Goal: Task Accomplishment & Management: Complete application form

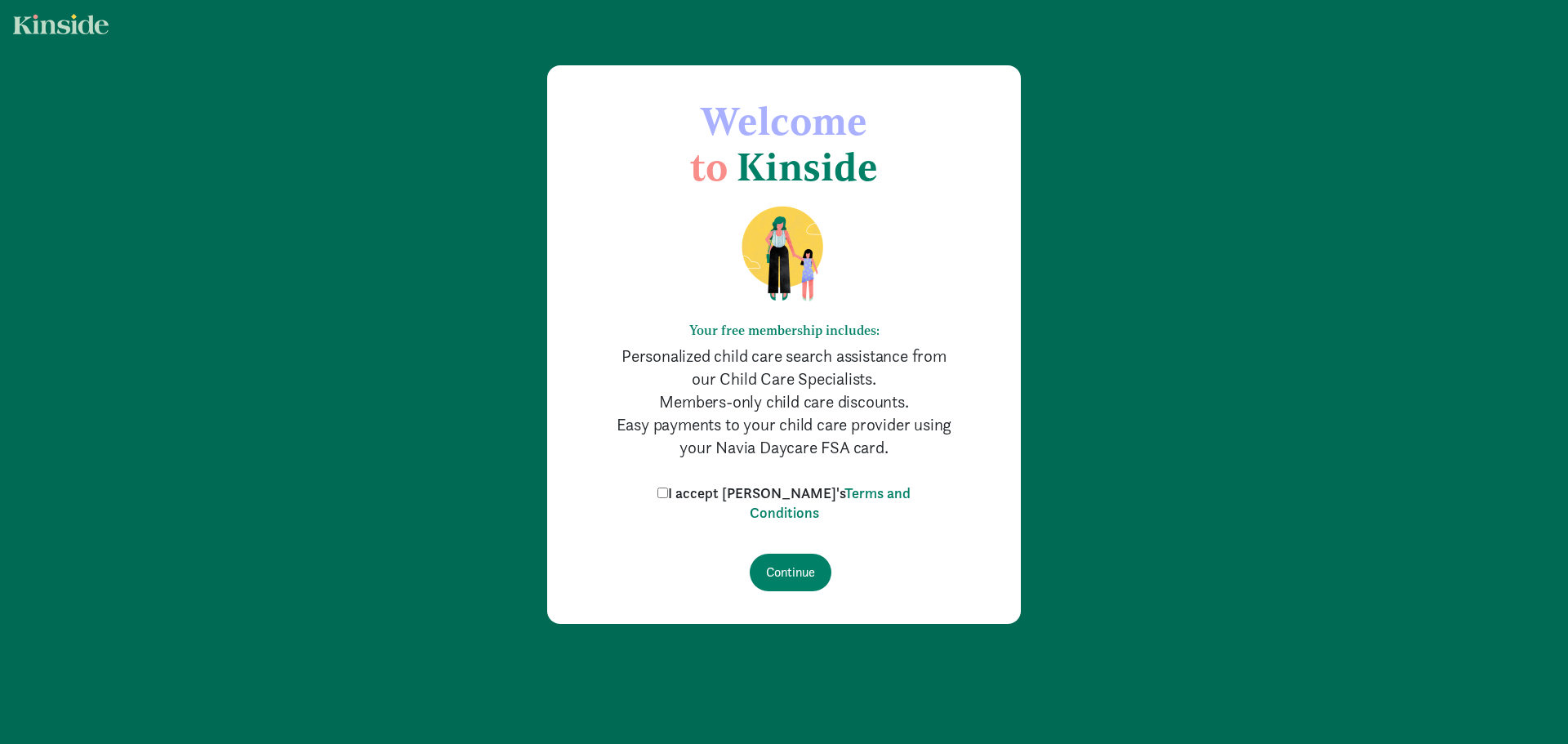
click at [668, 494] on input "I accept [PERSON_NAME]'s Terms and Conditions" at bounding box center [662, 492] width 11 height 11
checkbox input "true"
click at [758, 568] on input "Continue" at bounding box center [790, 573] width 82 height 38
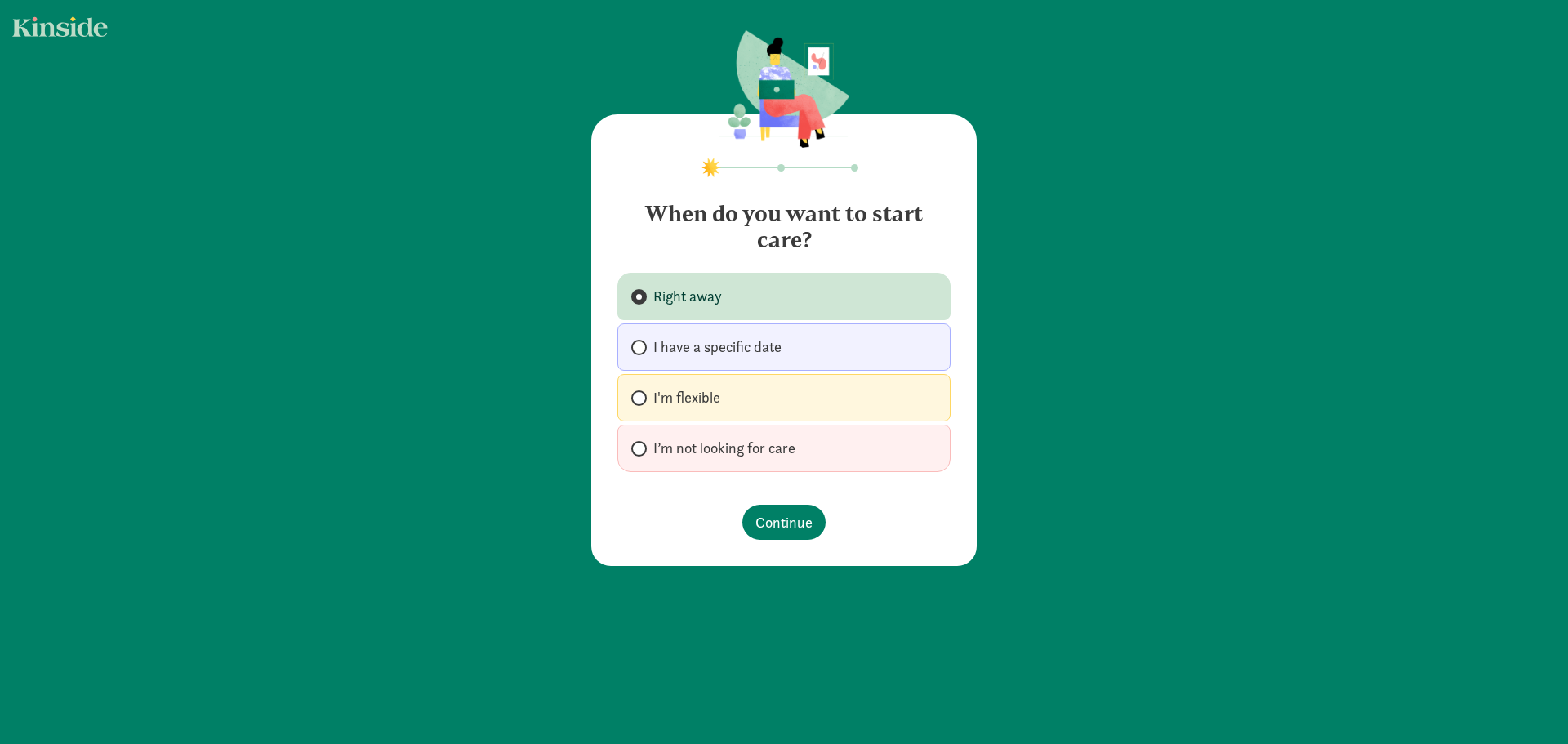
click at [772, 396] on label "I'm flexible" at bounding box center [784, 398] width 333 height 47
click at [642, 396] on input "I'm flexible" at bounding box center [636, 398] width 11 height 11
radio input "true"
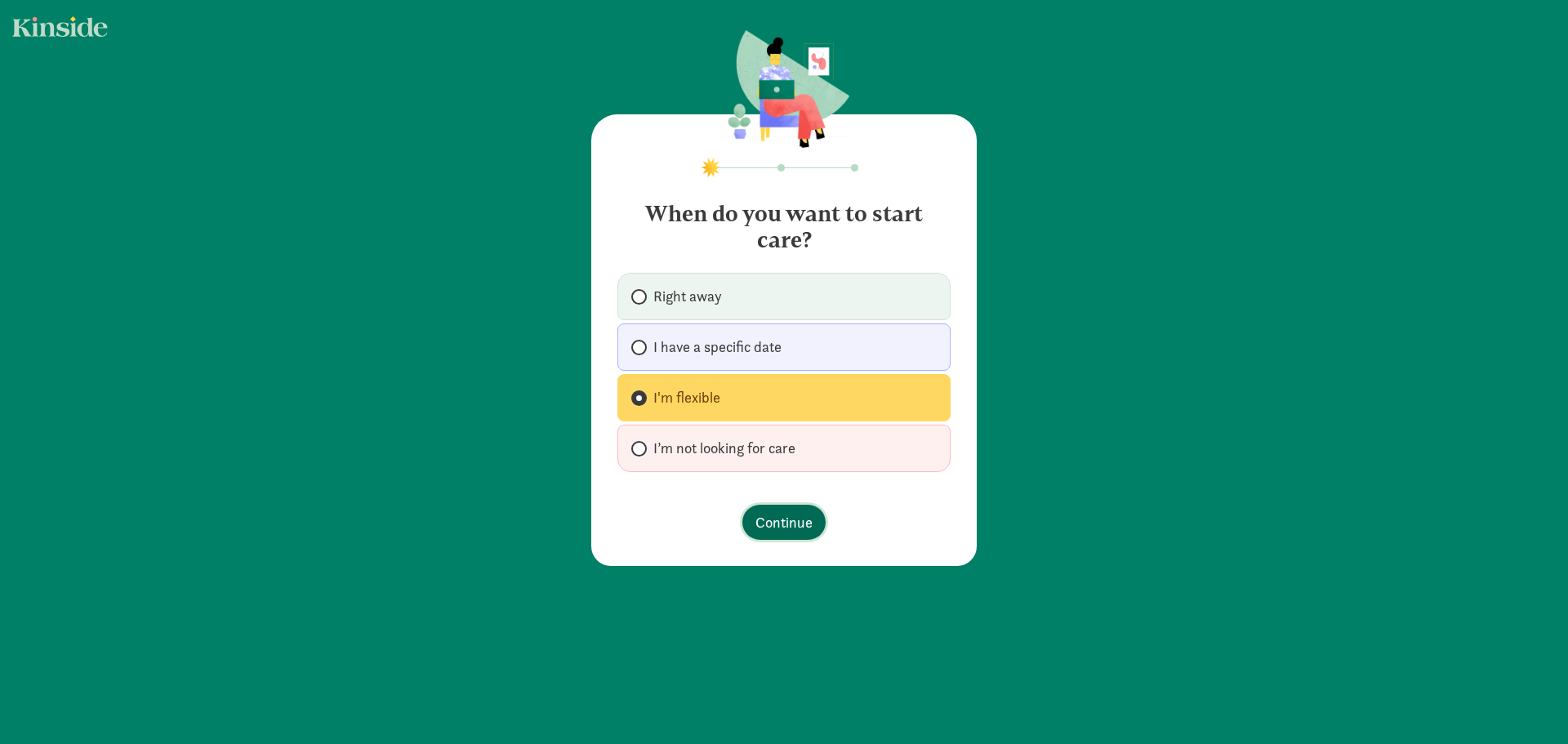
click at [790, 530] on span "Continue" at bounding box center [783, 522] width 57 height 22
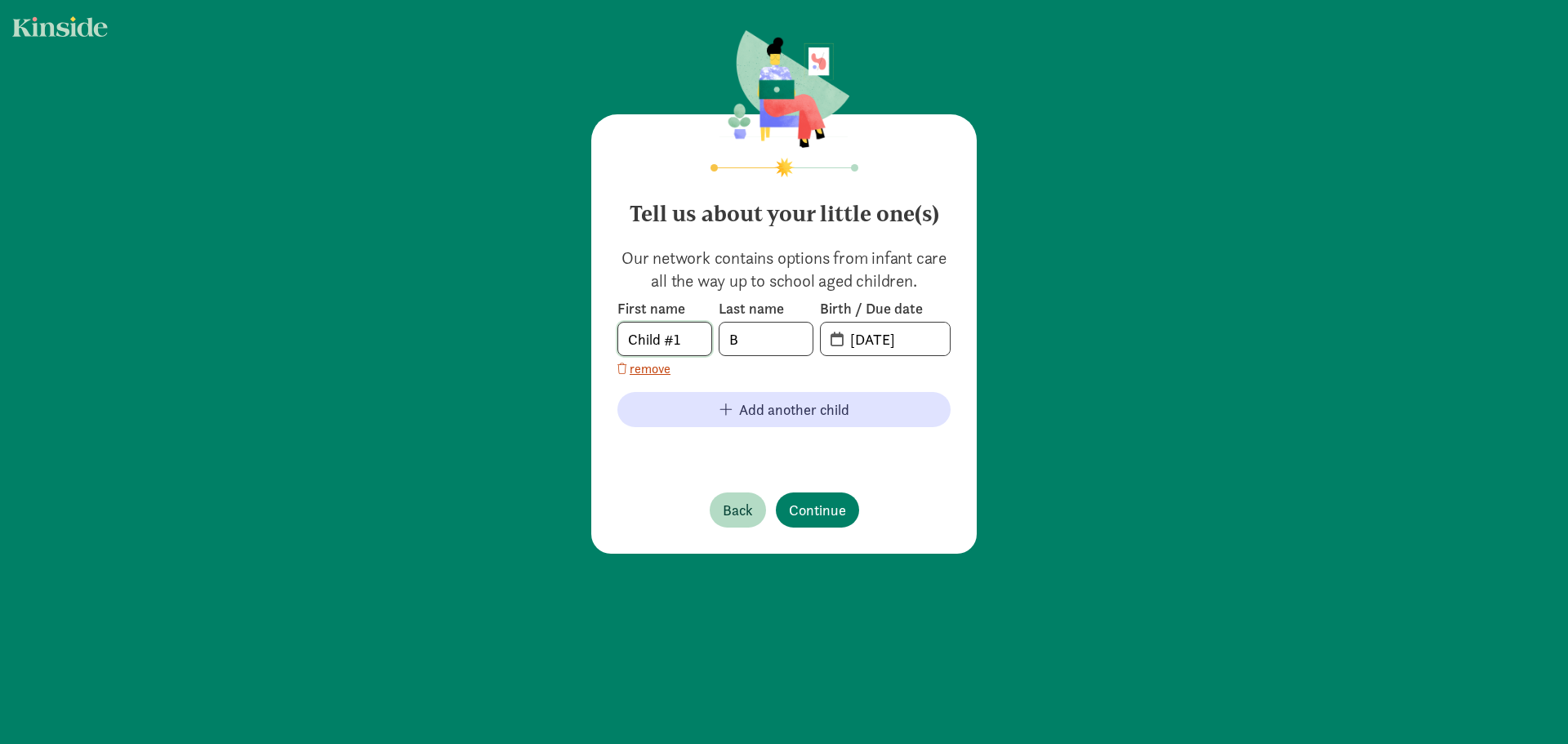
click at [653, 341] on input "Child #1" at bounding box center [664, 339] width 93 height 33
type input "Baby"
click at [767, 344] on input "B" at bounding box center [766, 339] width 93 height 33
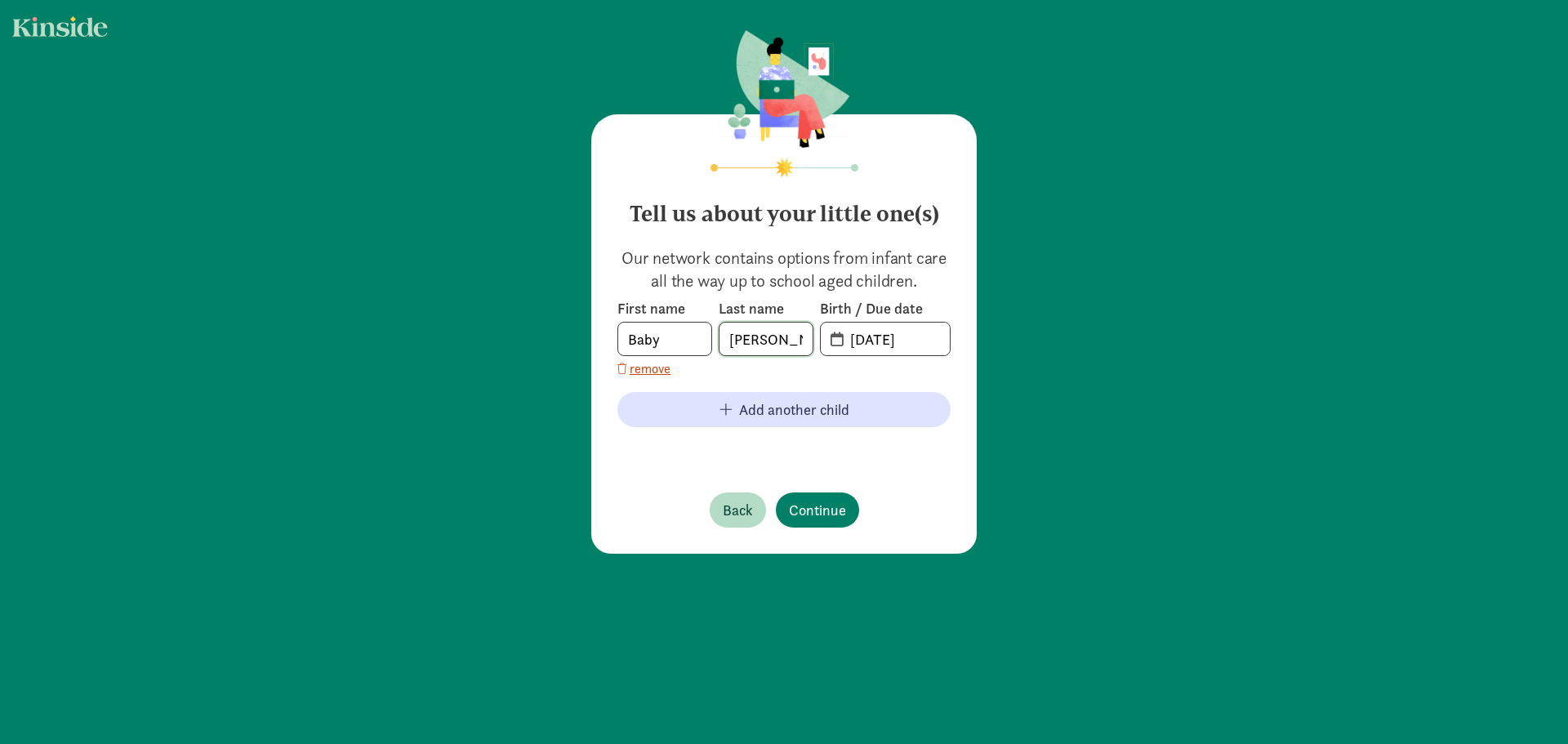
type input "Bryan"
click at [872, 348] on input "20-25-0816" at bounding box center [894, 339] width 110 height 33
drag, startPoint x: 847, startPoint y: 343, endPoint x: 962, endPoint y: 336, distance: 115.2
click at [962, 336] on div "Tell us about your little one(s) Our network contains options from infant care …" at bounding box center [783, 334] width 385 height 440
type input "05-05-2026"
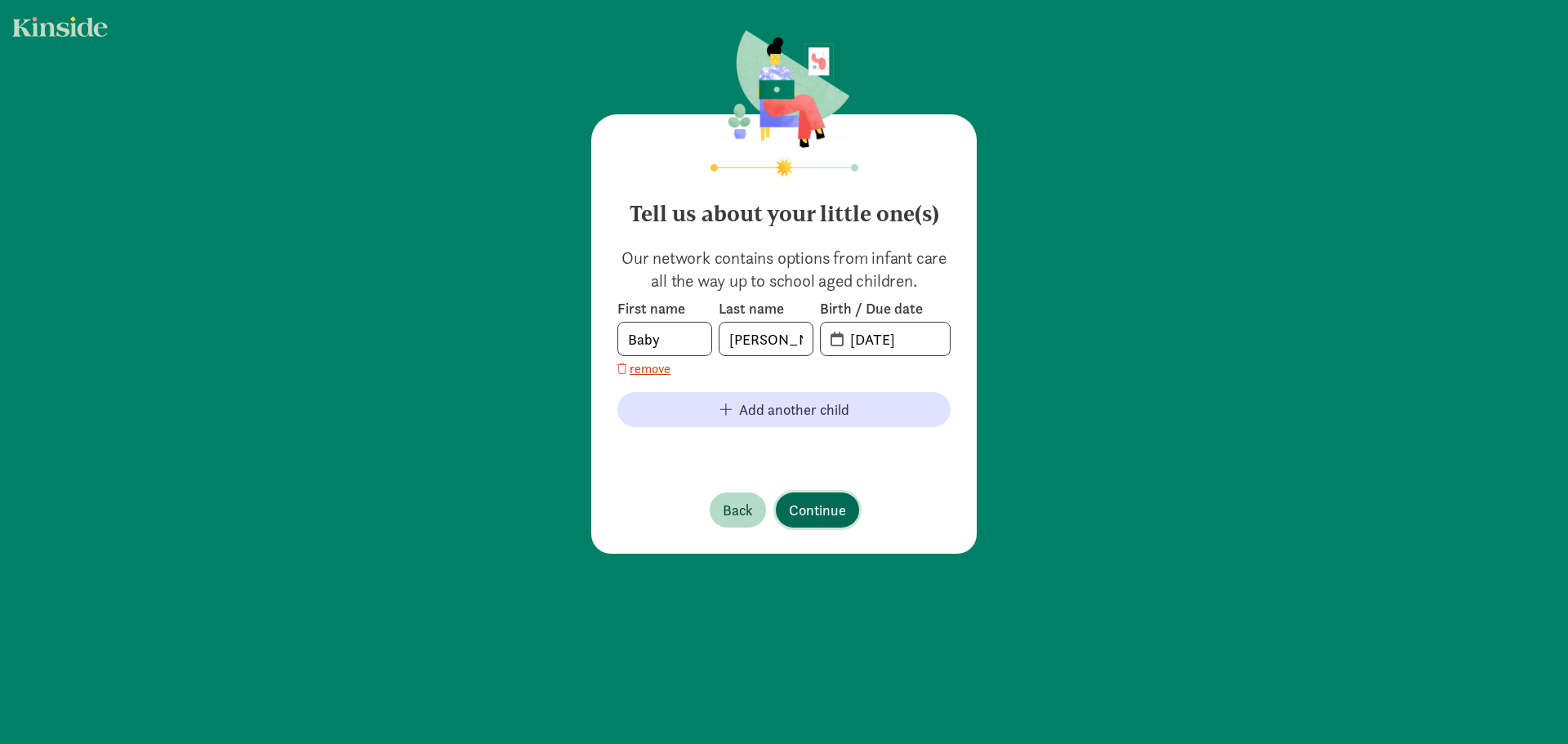
click at [829, 522] on button "Continue" at bounding box center [817, 510] width 83 height 35
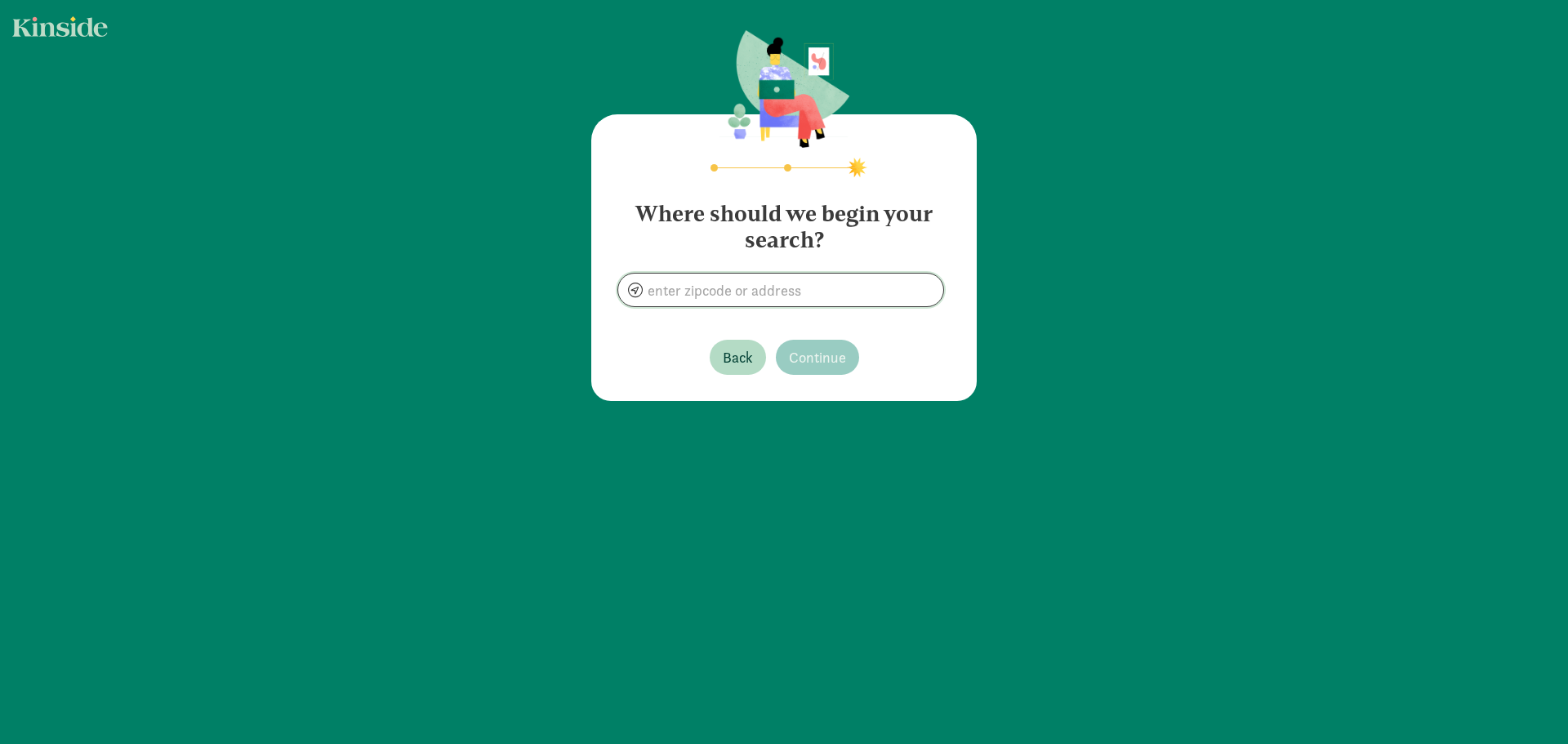
click at [755, 292] on input at bounding box center [781, 290] width 325 height 33
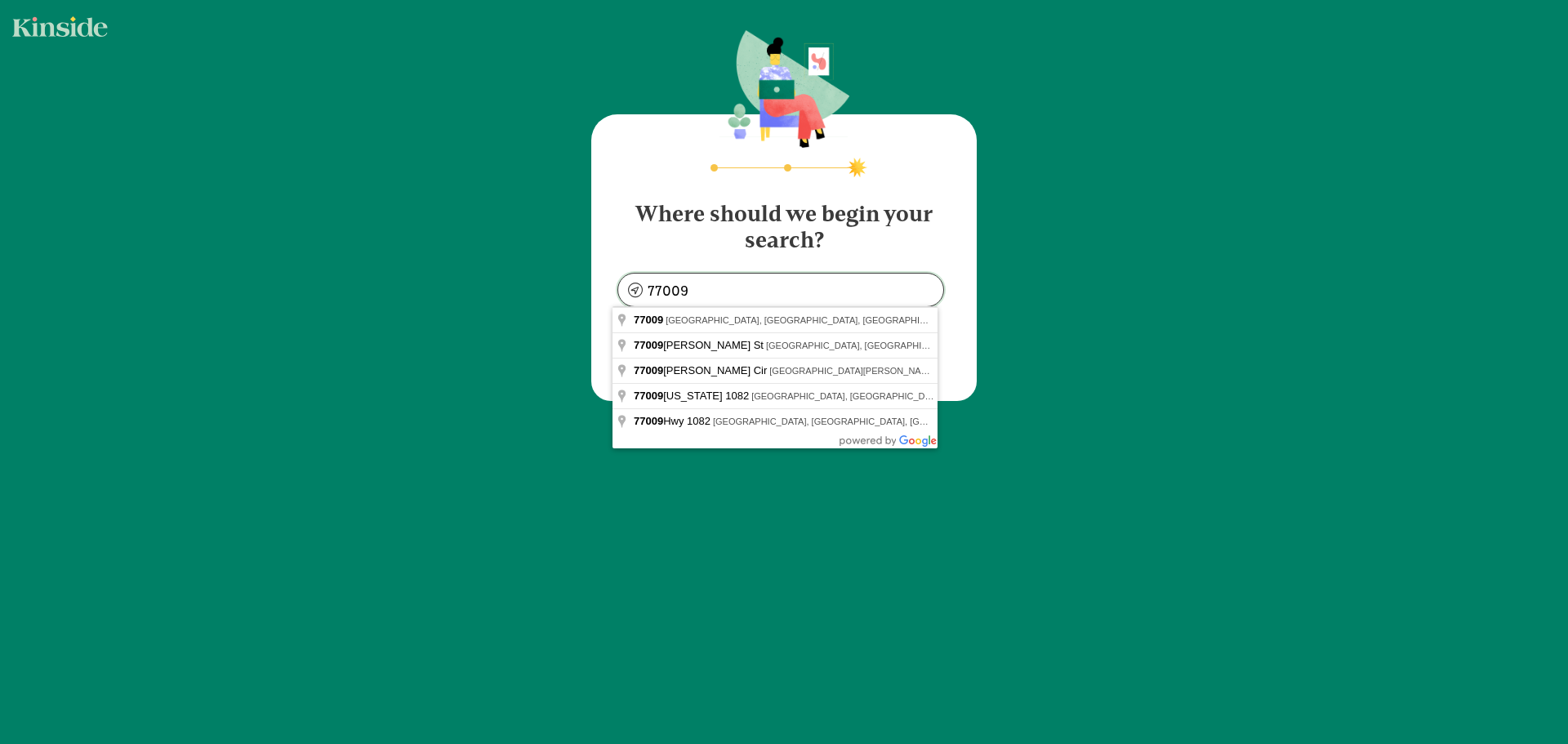
type input "Houston, TX 77009, USA"
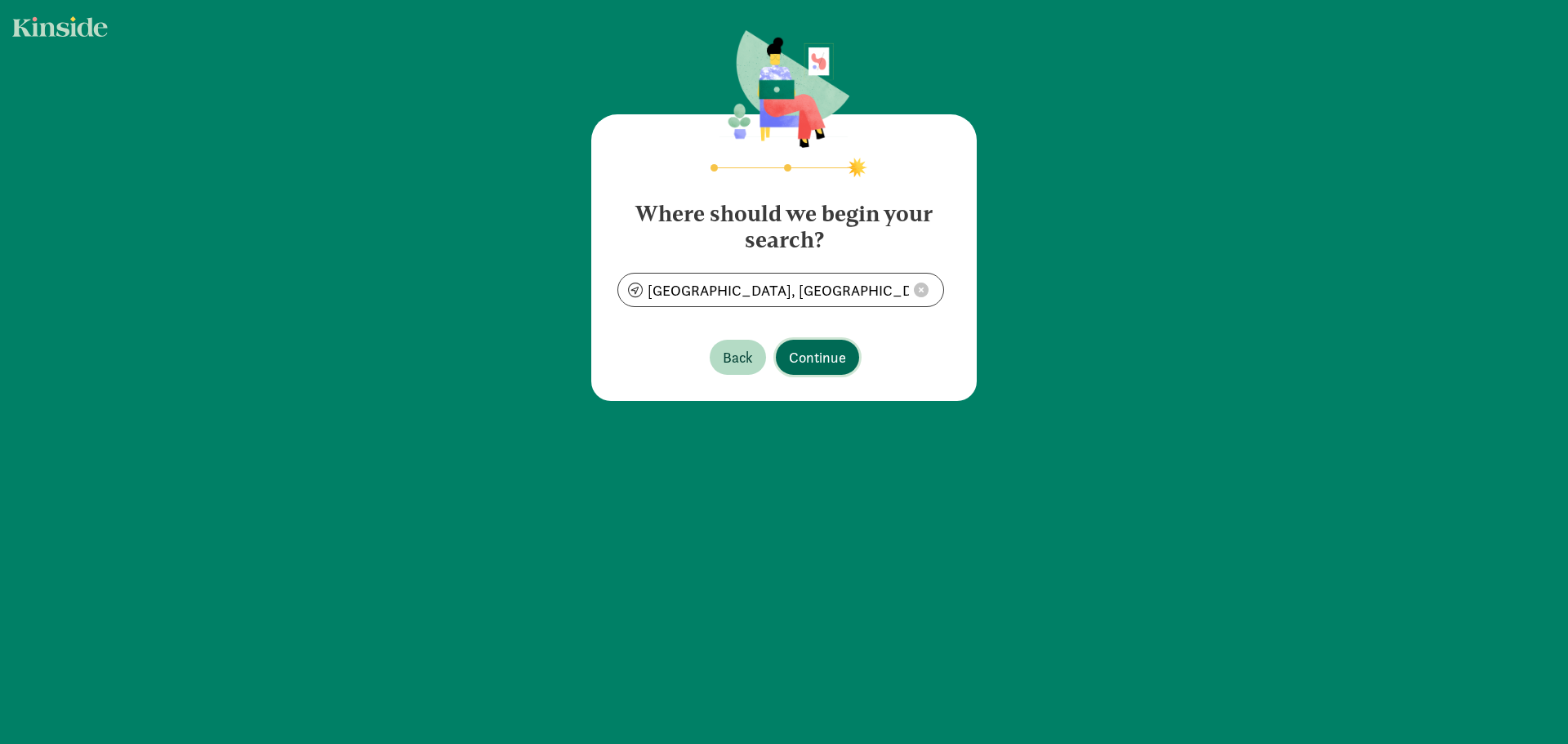
click at [832, 362] on span "Continue" at bounding box center [817, 357] width 57 height 22
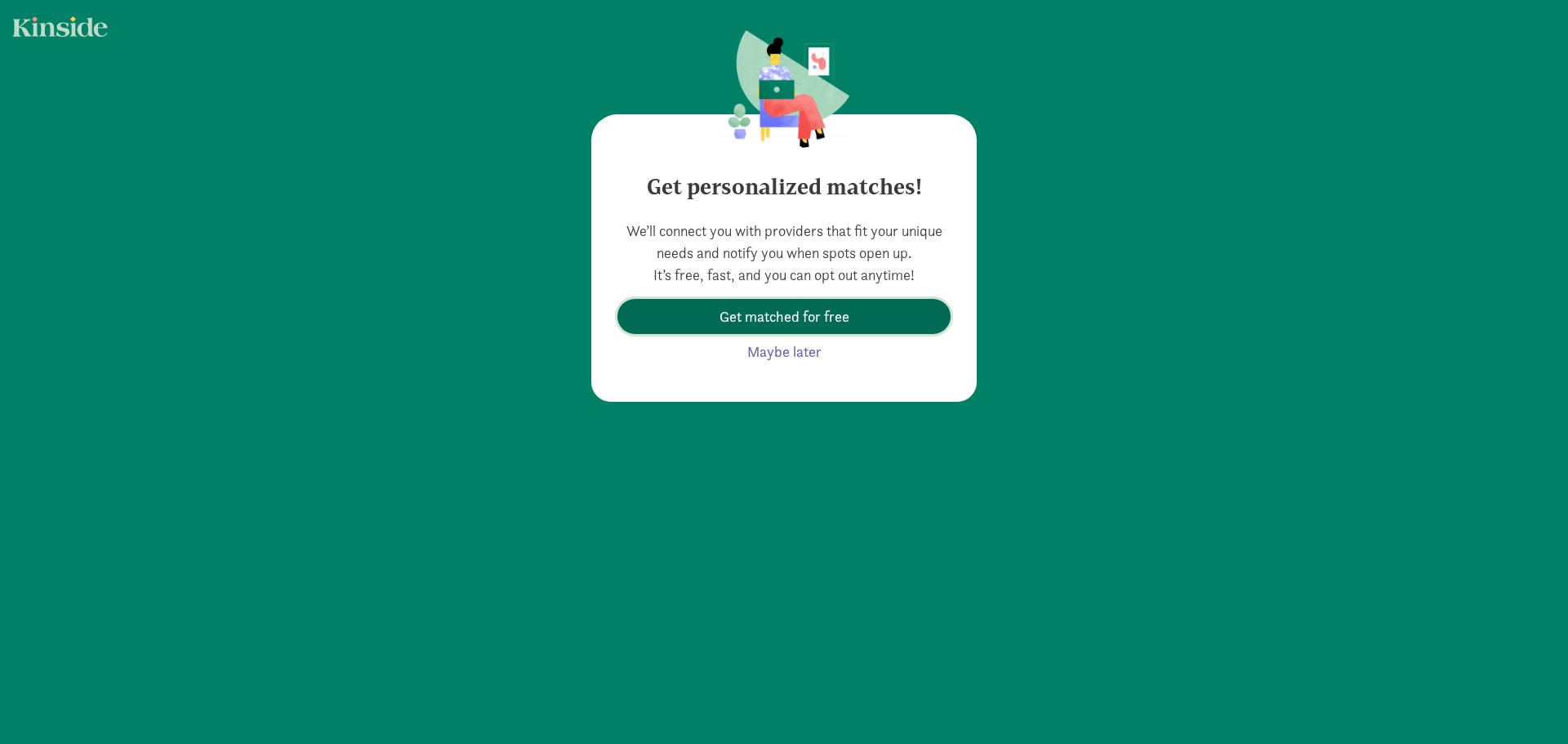
click at [814, 320] on span "Get matched for free" at bounding box center [784, 316] width 129 height 22
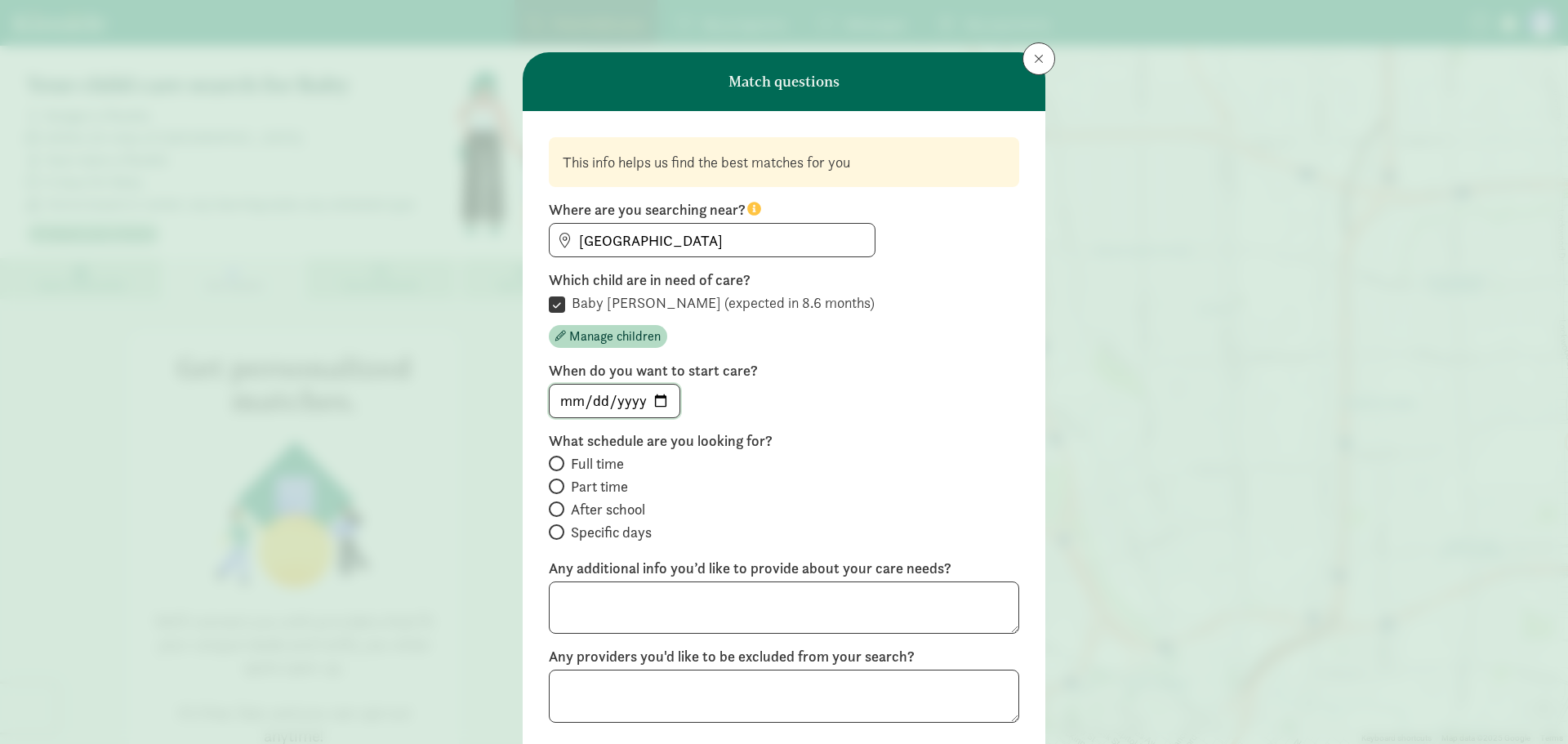
click at [653, 403] on input "date" at bounding box center [614, 402] width 129 height 33
type input "2026-08-03"
click at [549, 464] on input "Full time" at bounding box center [554, 464] width 11 height 11
radio input "true"
click at [552, 481] on input "Part time" at bounding box center [554, 486] width 11 height 11
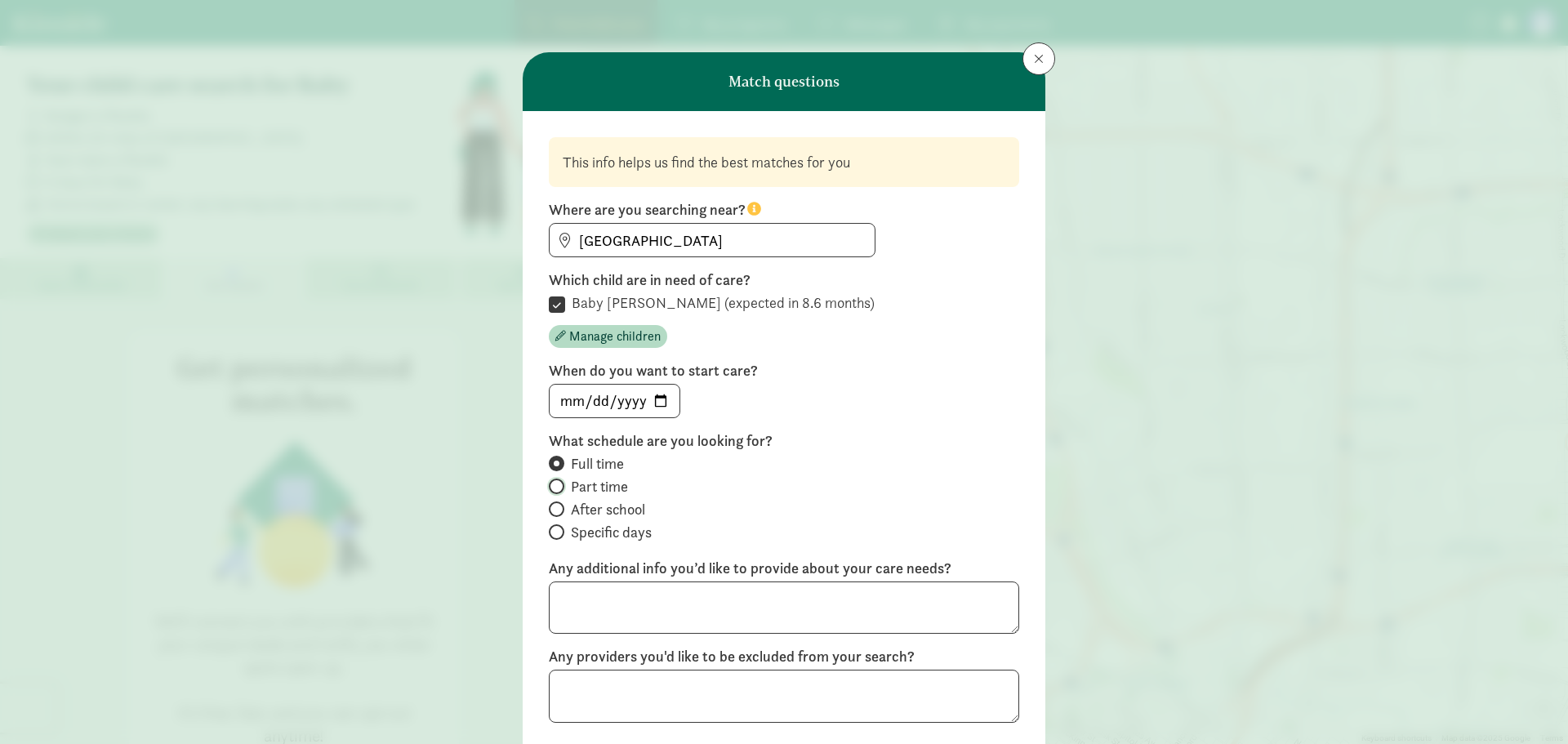
radio input "true"
click at [550, 465] on input "Full time" at bounding box center [554, 464] width 11 height 11
radio input "true"
radio input "false"
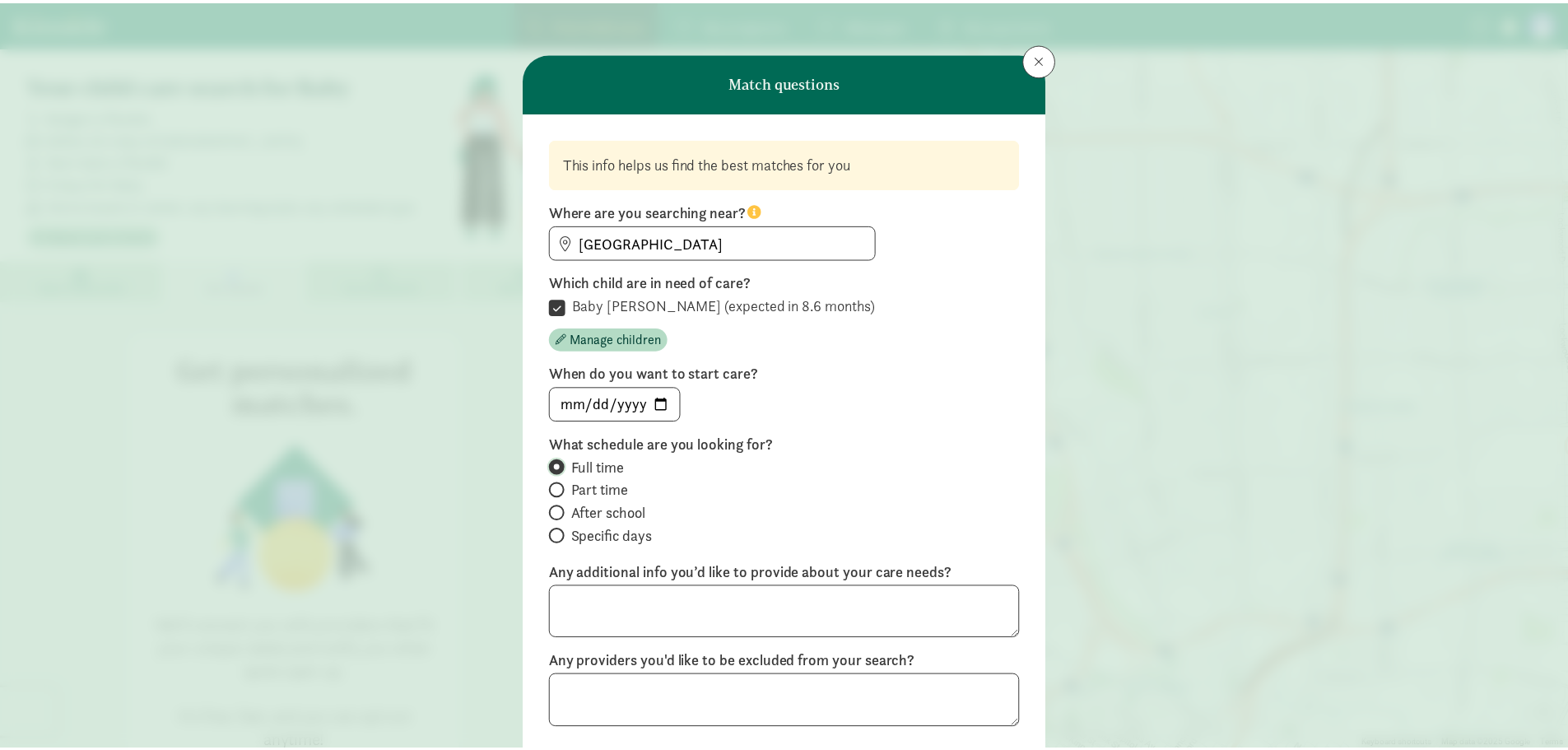
scroll to position [146, 0]
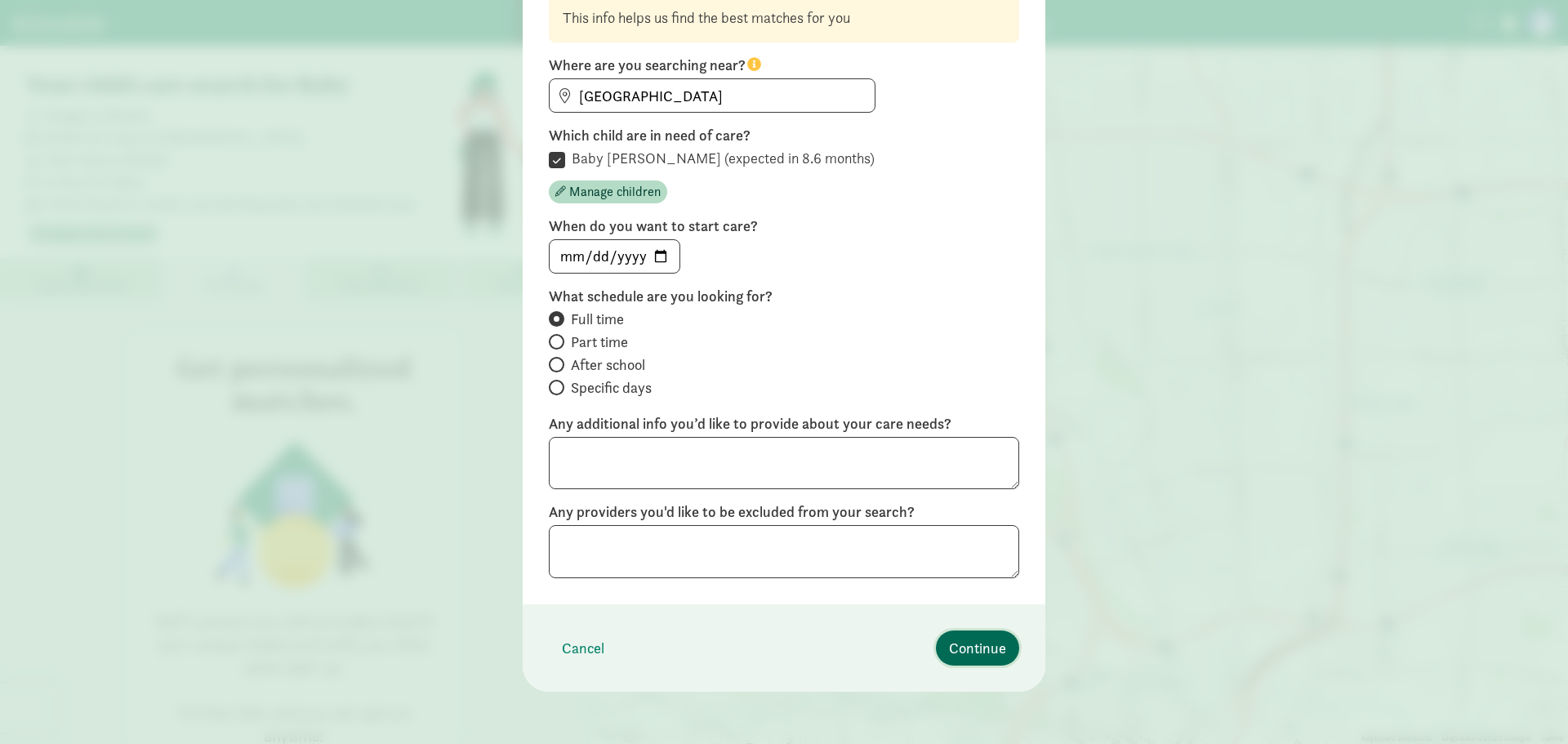
click at [952, 651] on span "Continue" at bounding box center [977, 648] width 57 height 22
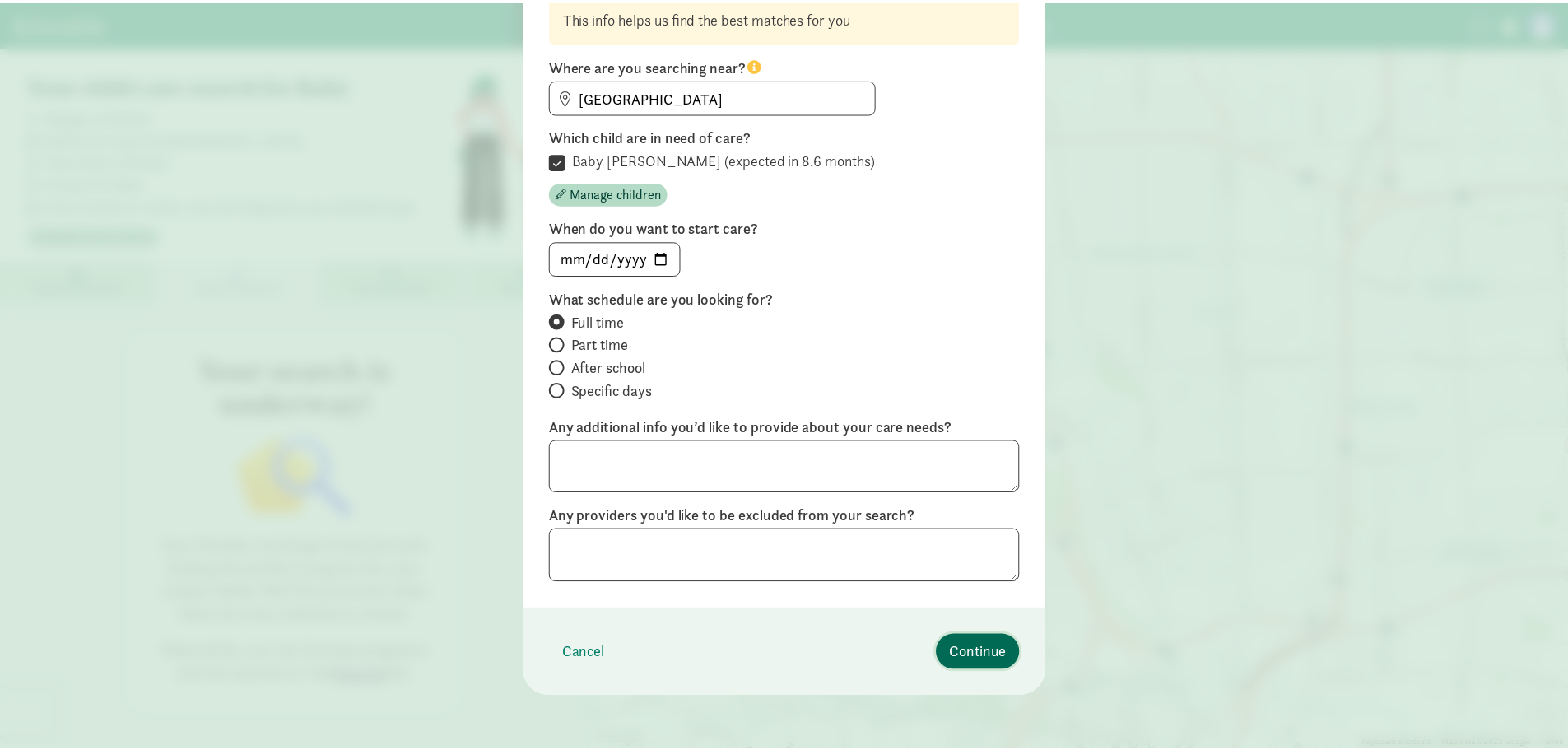
scroll to position [0, 0]
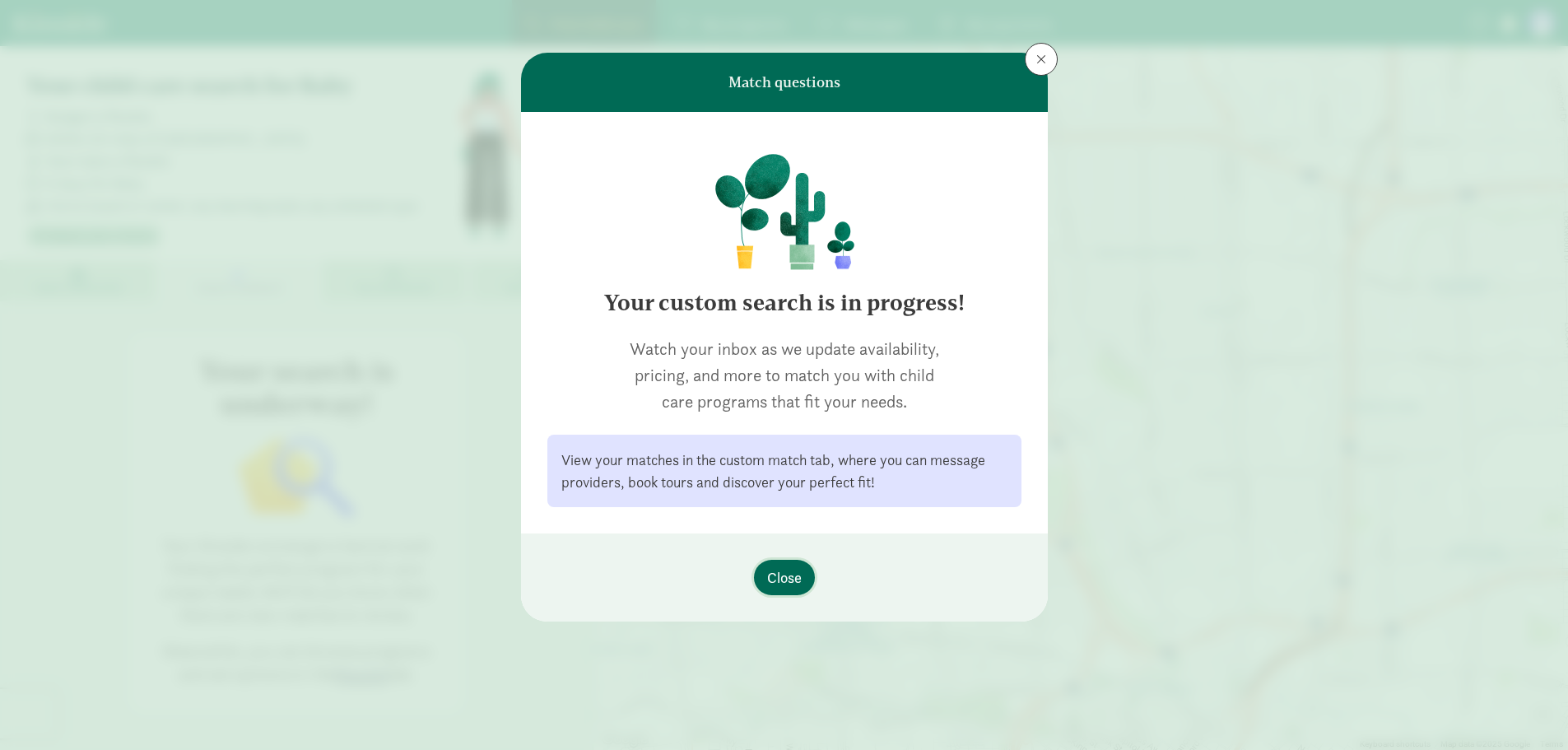
click at [799, 571] on span "Close" at bounding box center [784, 577] width 35 height 22
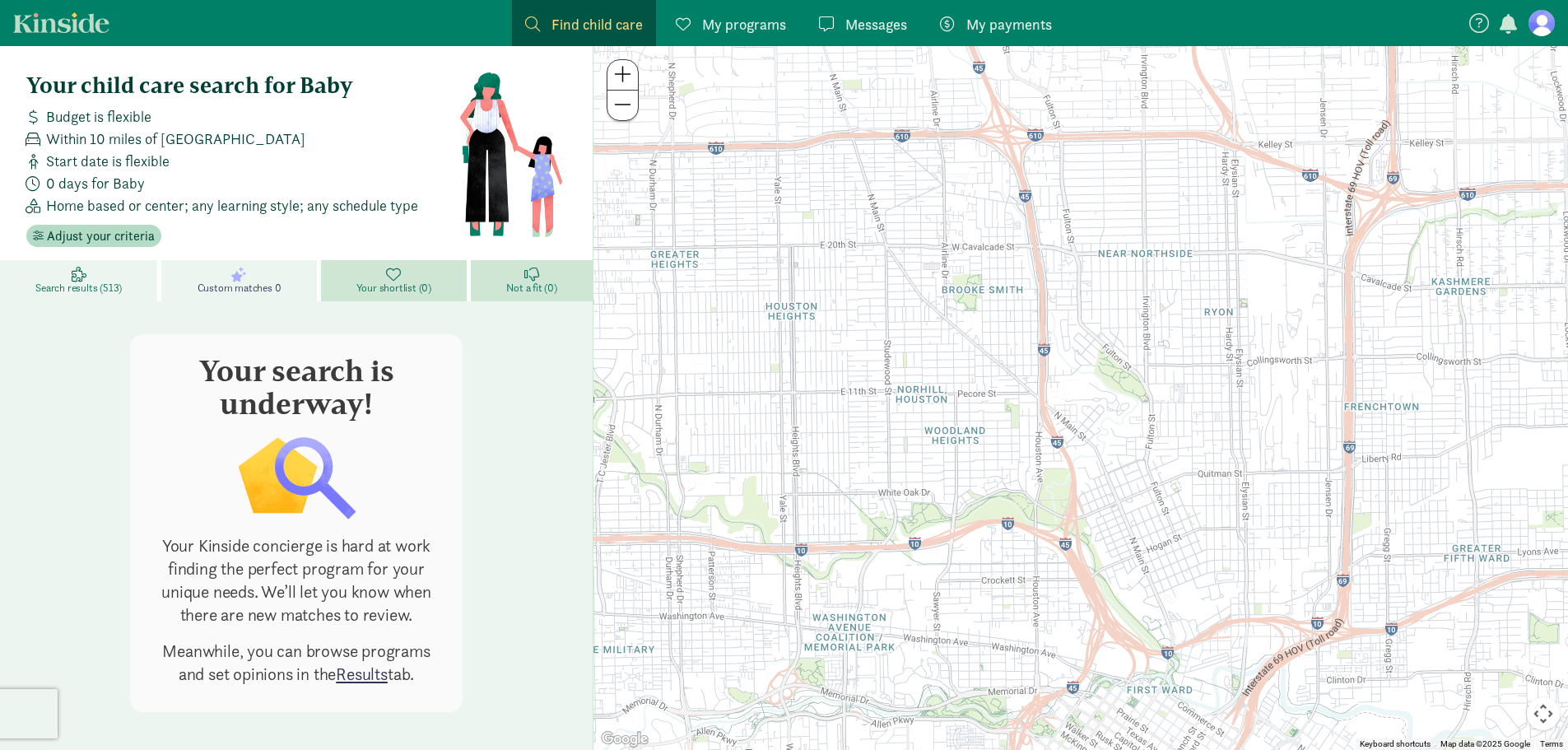
click at [59, 288] on span "Search results (513)" at bounding box center [79, 289] width 86 height 13
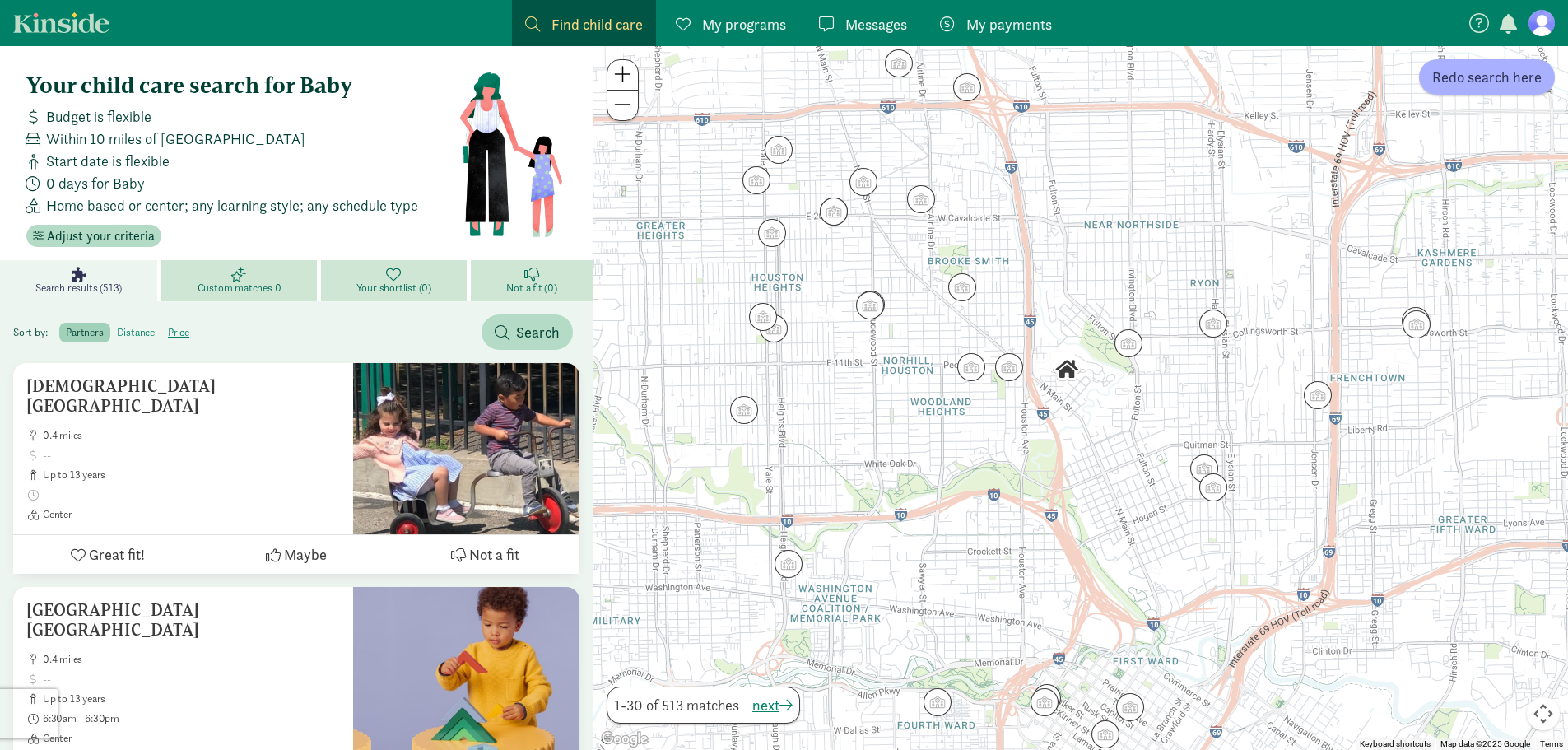
click at [161, 335] on label "distance" at bounding box center [179, 333] width 35 height 20
click at [117, 326] on input "distance" at bounding box center [117, 326] width 0 height 0
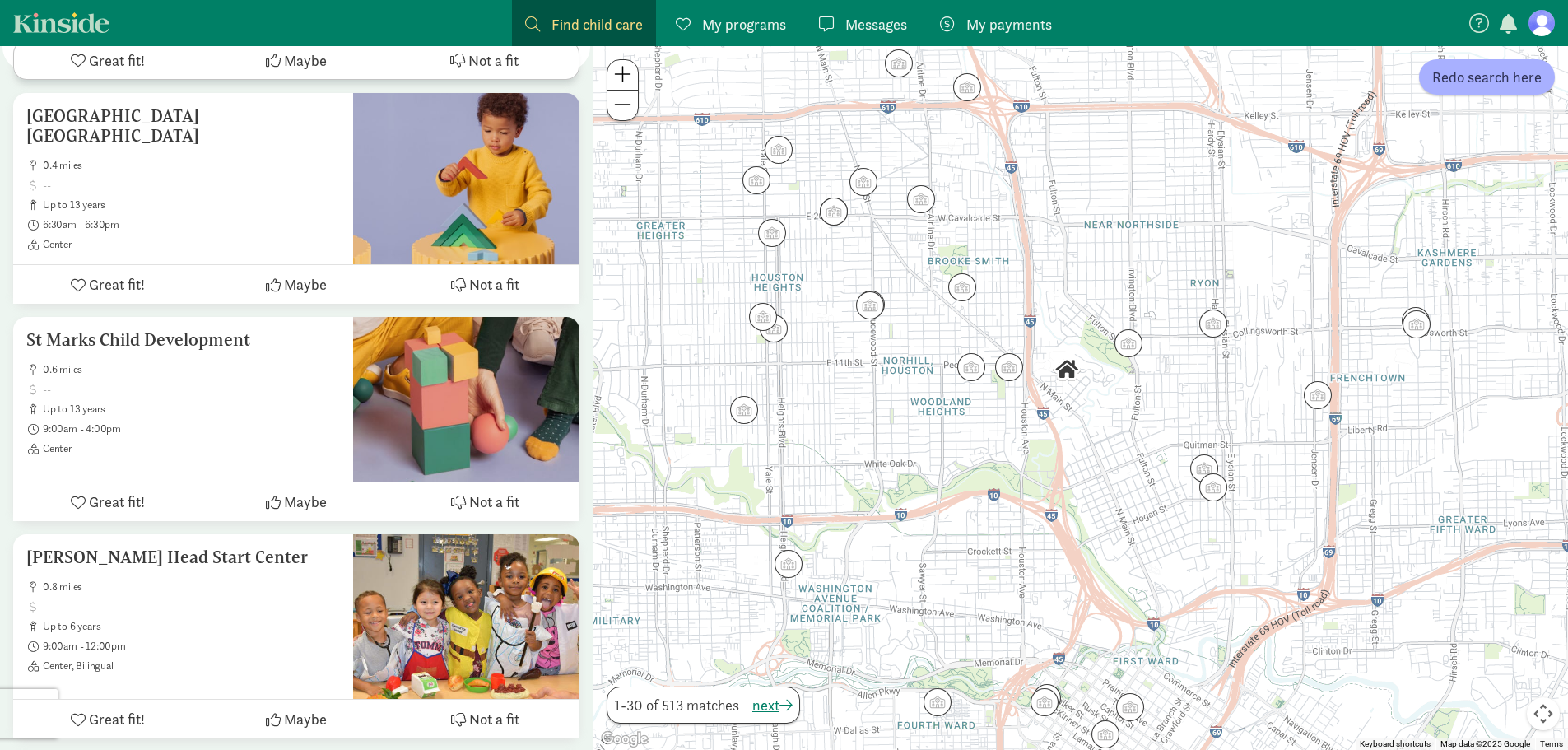
scroll to position [823, 0]
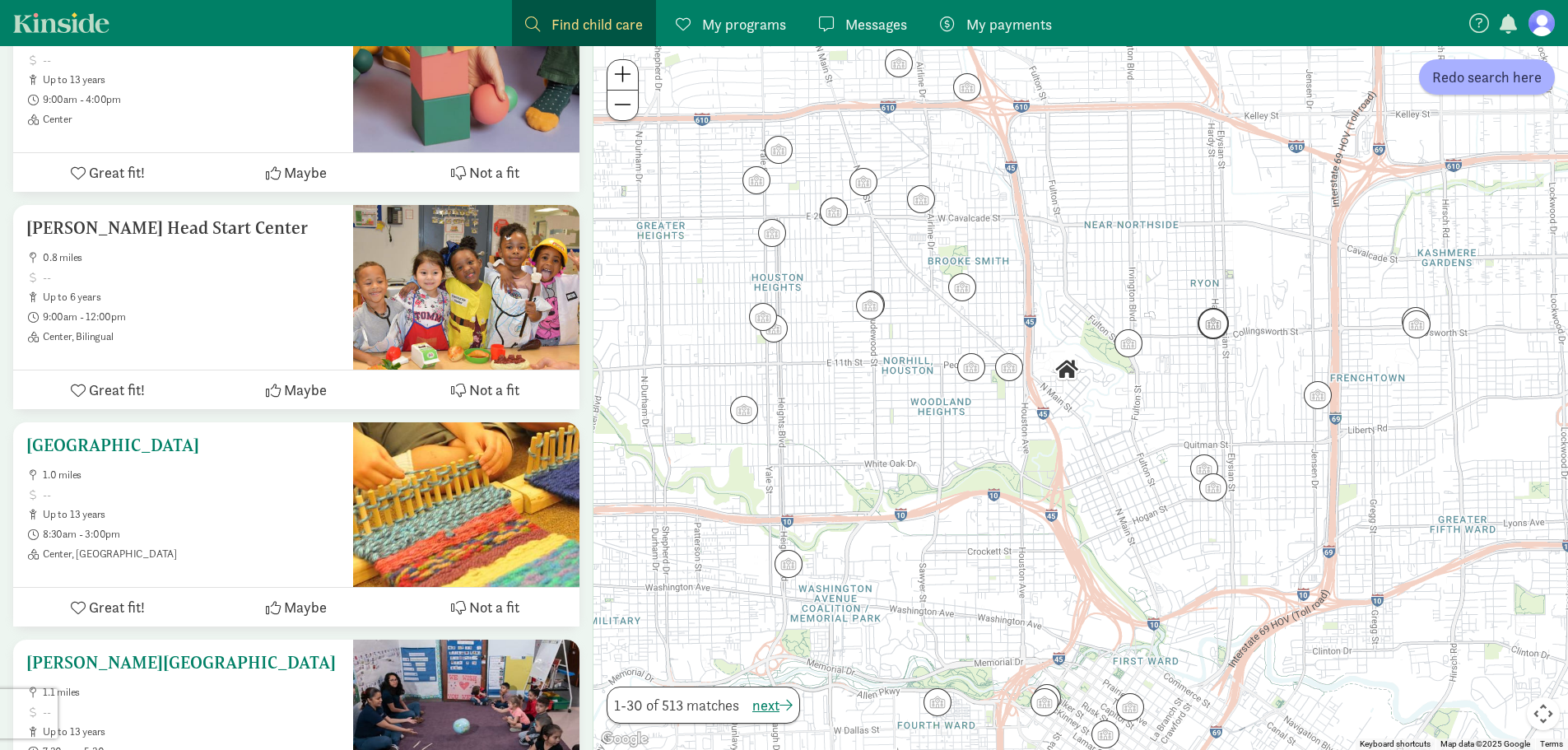
click at [497, 598] on span "Not a fit" at bounding box center [494, 607] width 50 height 22
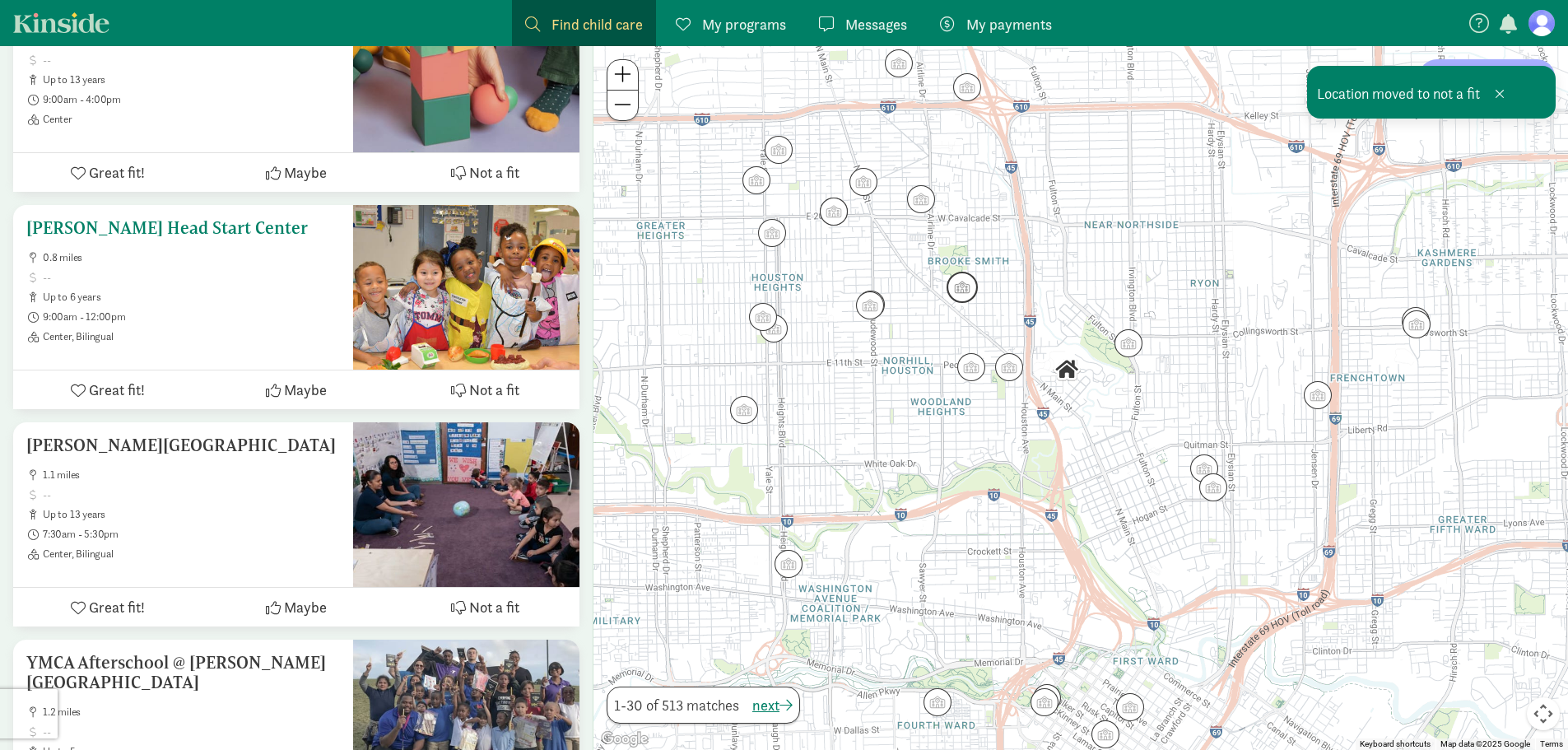
click at [465, 383] on icon at bounding box center [459, 391] width 15 height 15
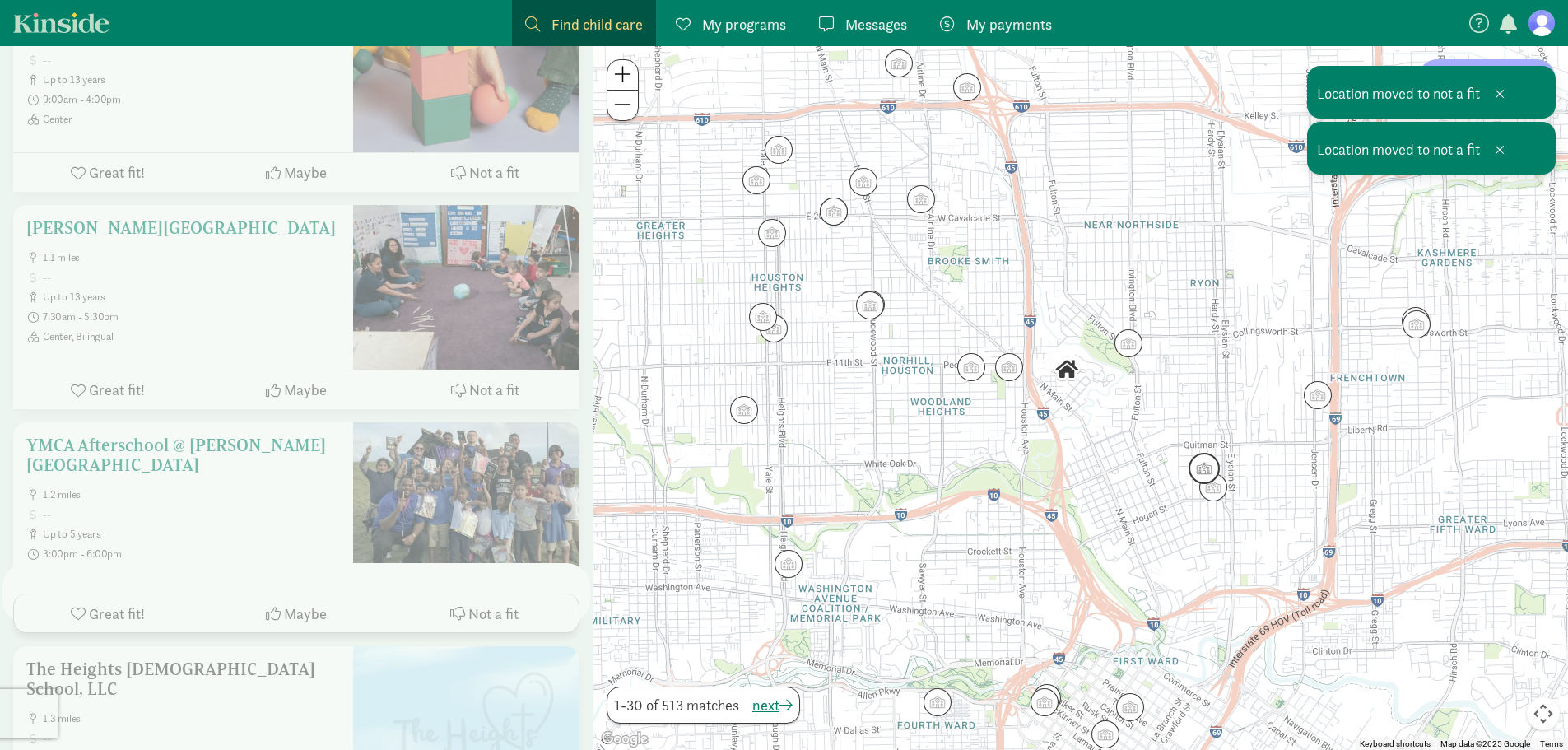
scroll to position [494, 0]
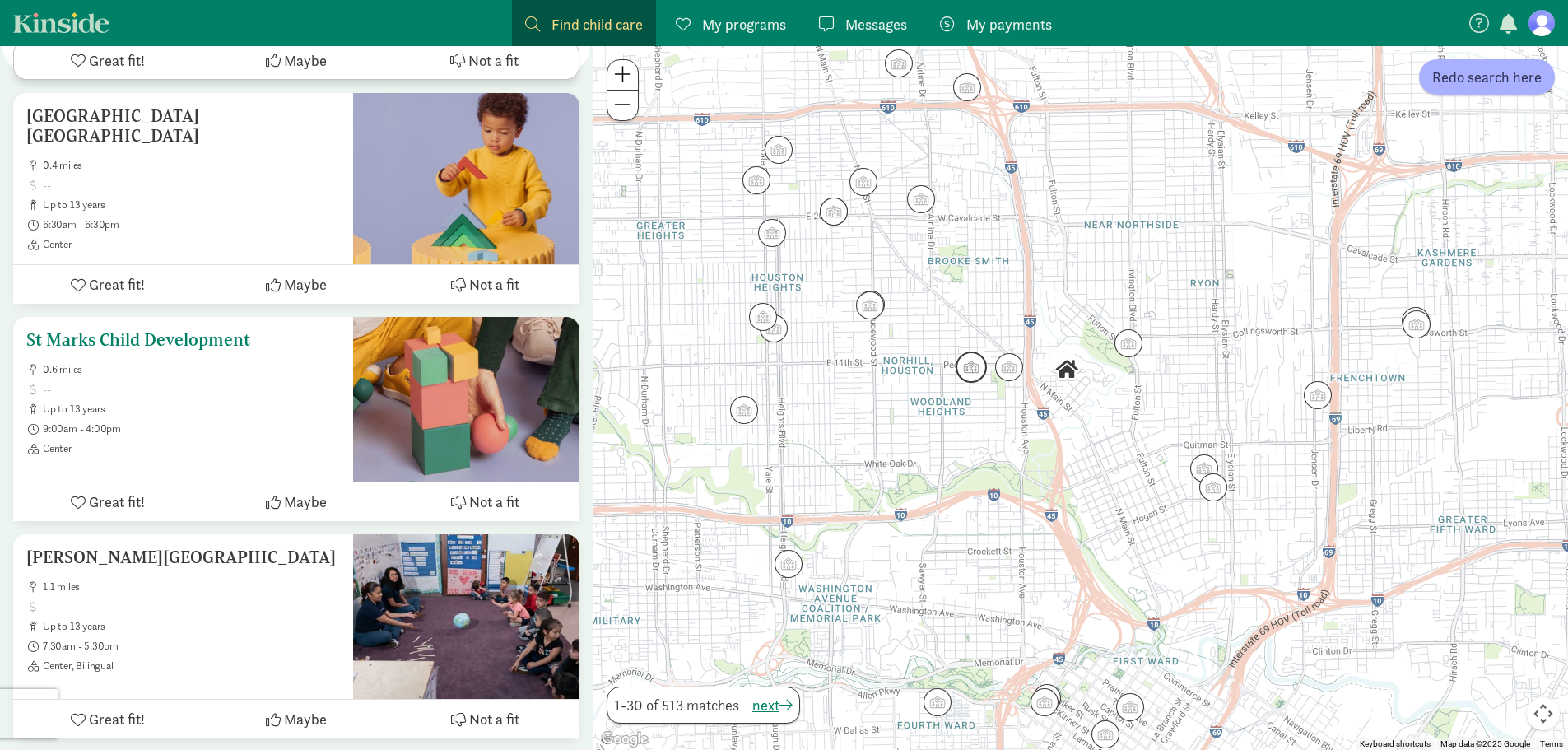
click at [277, 496] on icon at bounding box center [273, 502] width 15 height 15
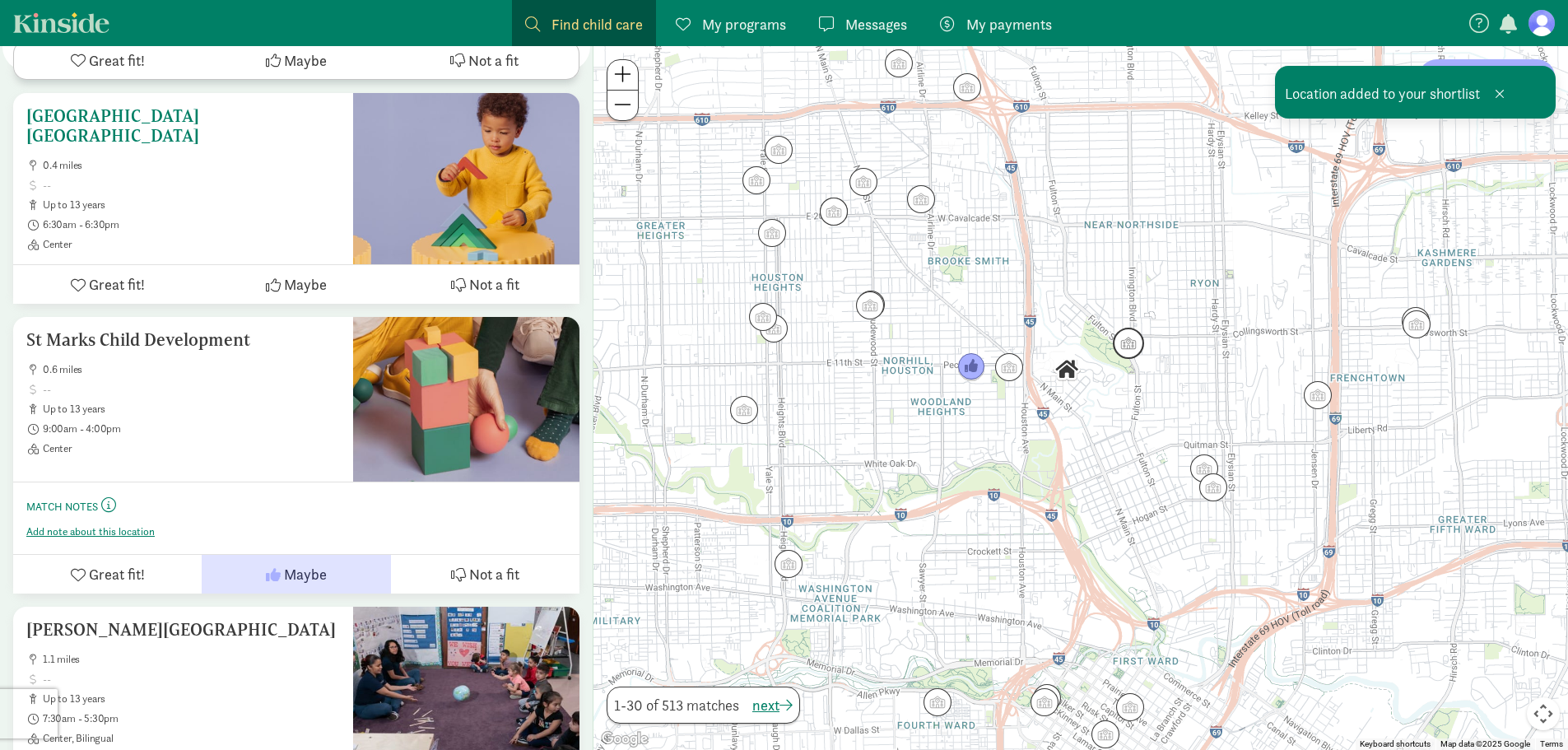
click at [474, 291] on button "Not a fit" at bounding box center [484, 284] width 189 height 39
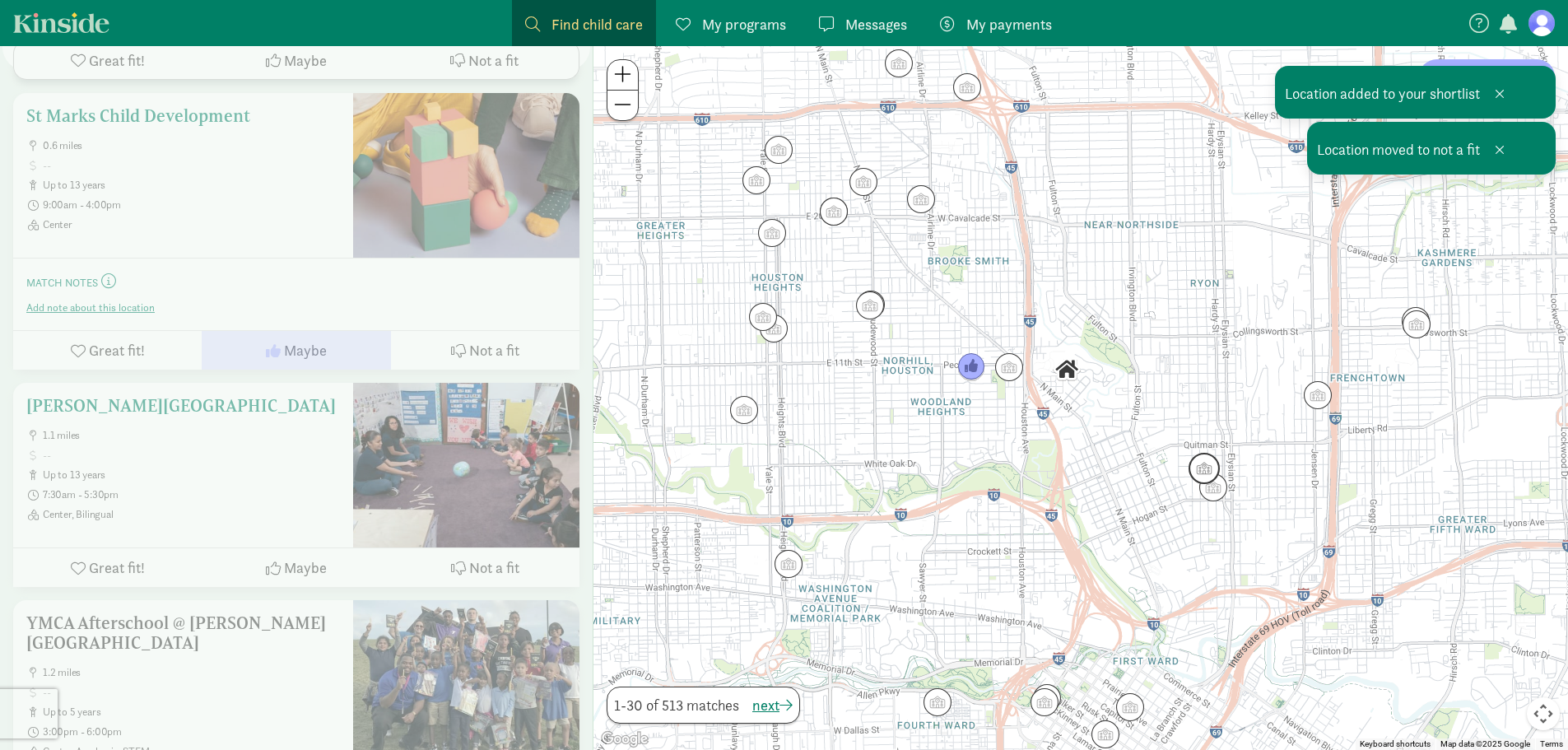
scroll to position [165, 0]
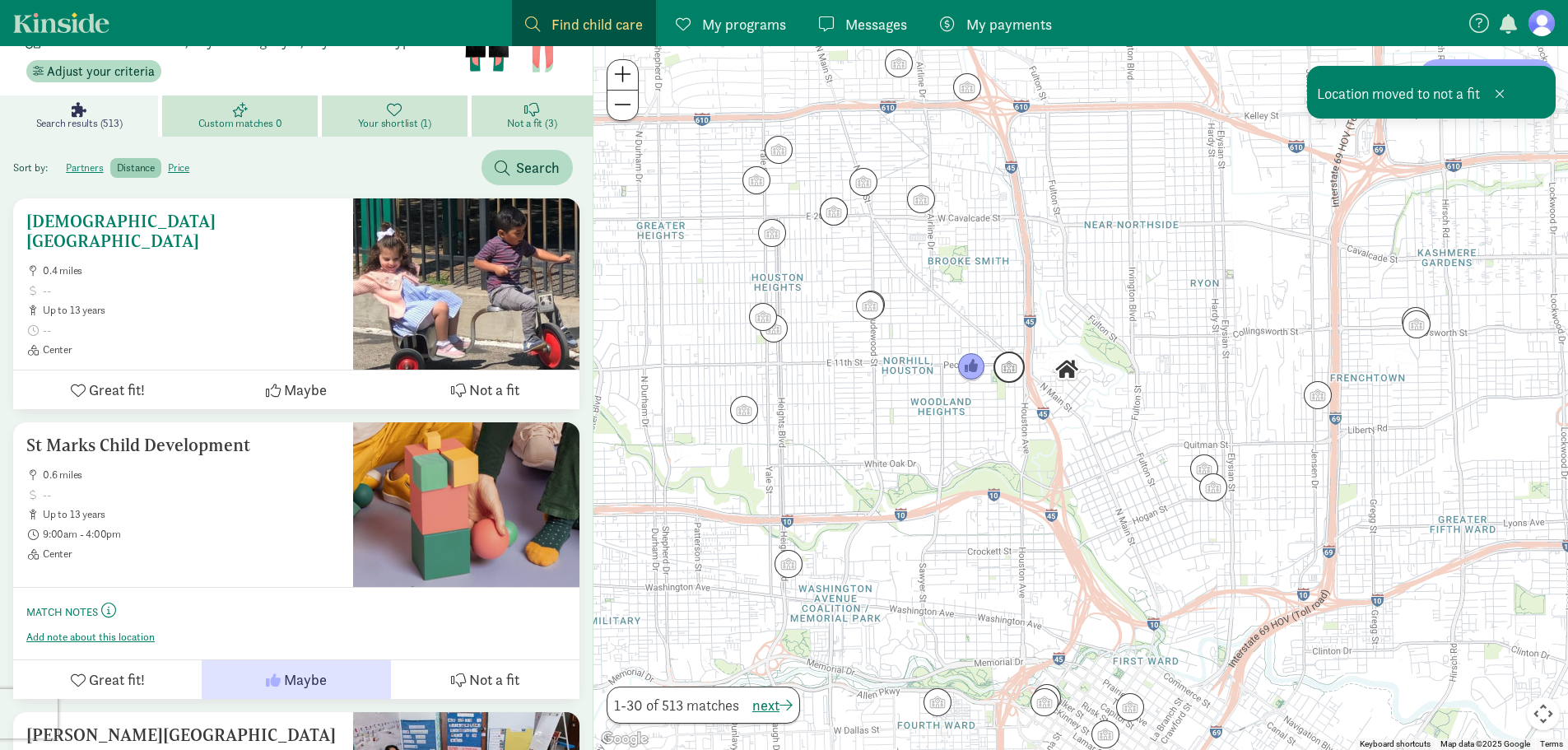
click at [145, 386] on button "Great fit!" at bounding box center [107, 390] width 189 height 39
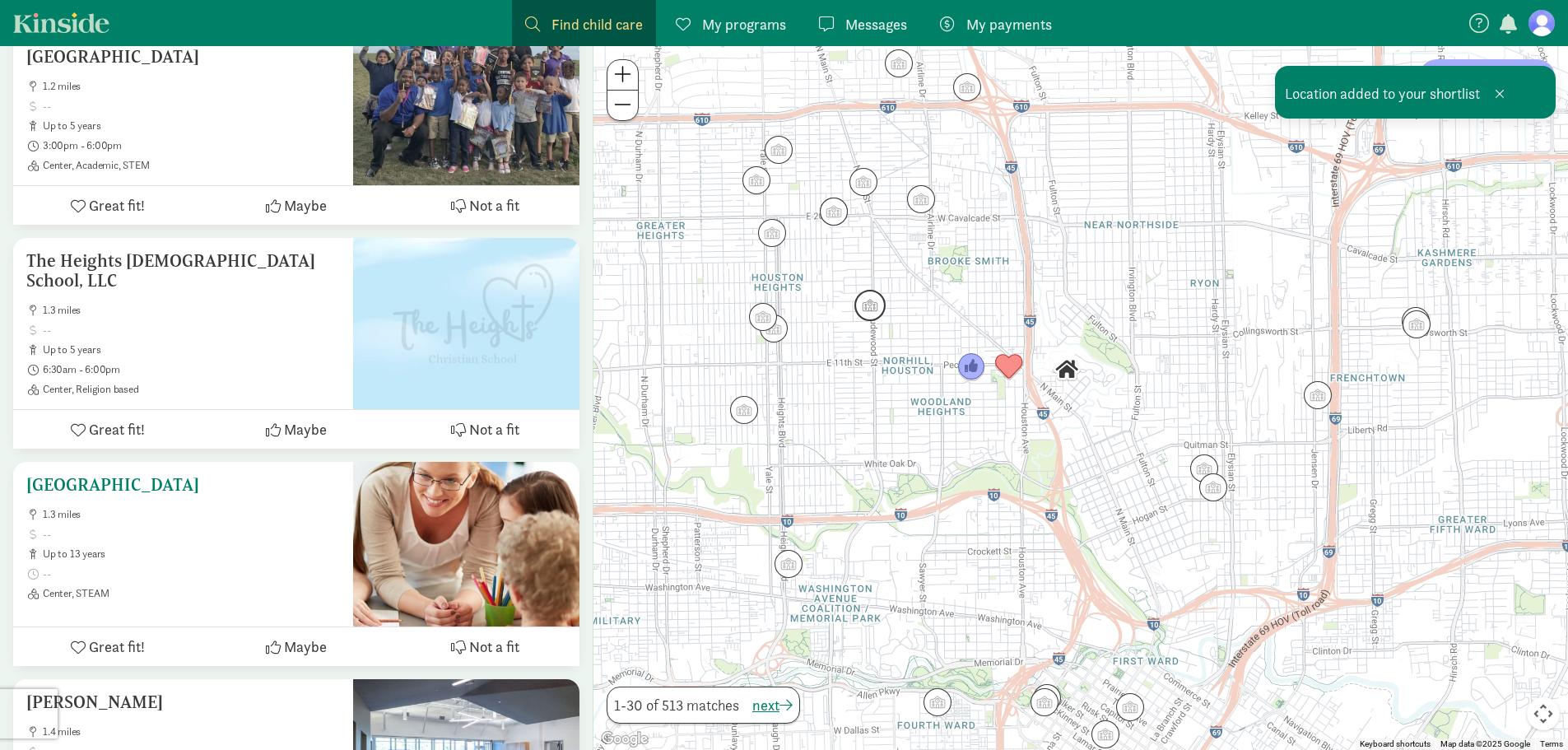
scroll to position [1236, 0]
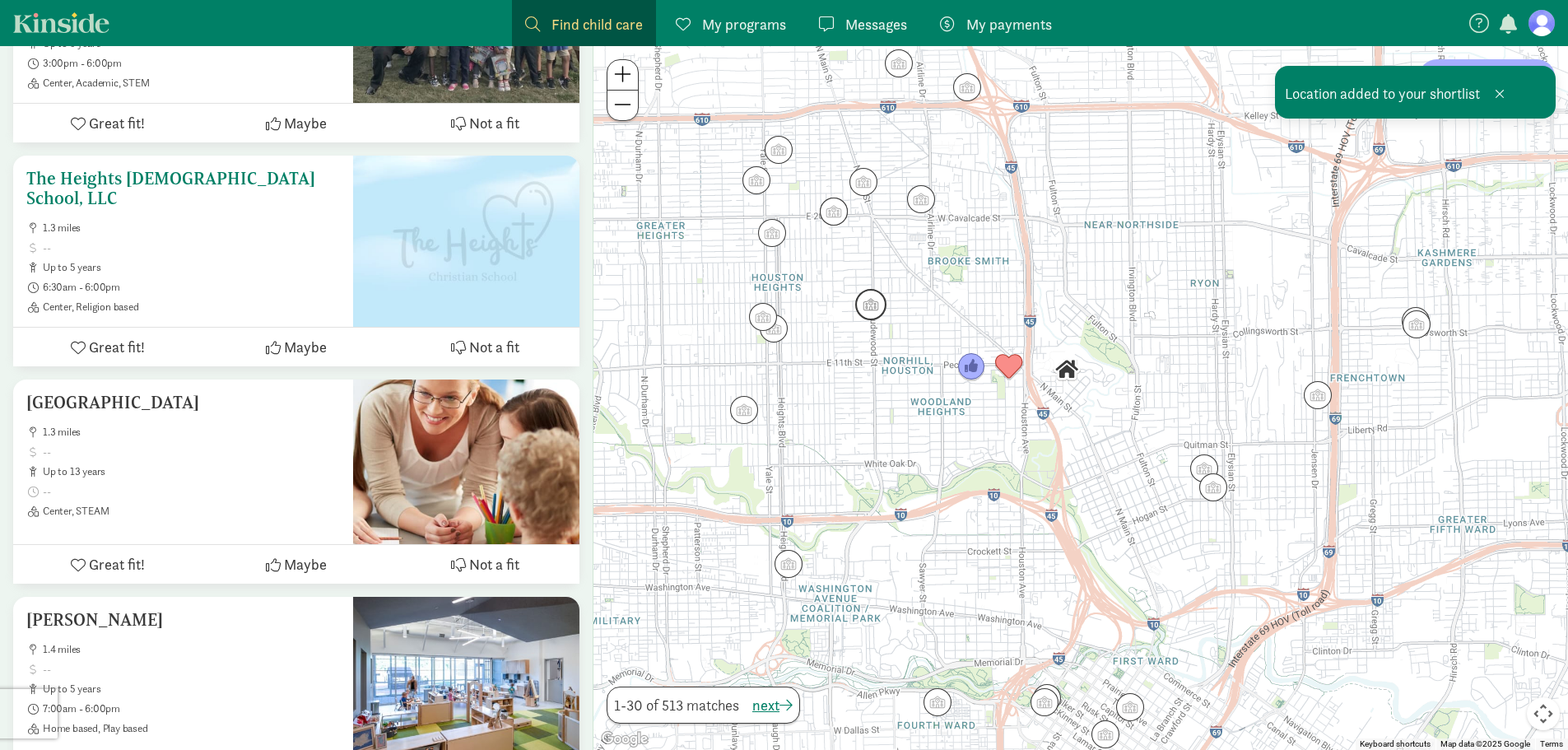
click at [130, 338] on span "Great fit!" at bounding box center [116, 347] width 56 height 22
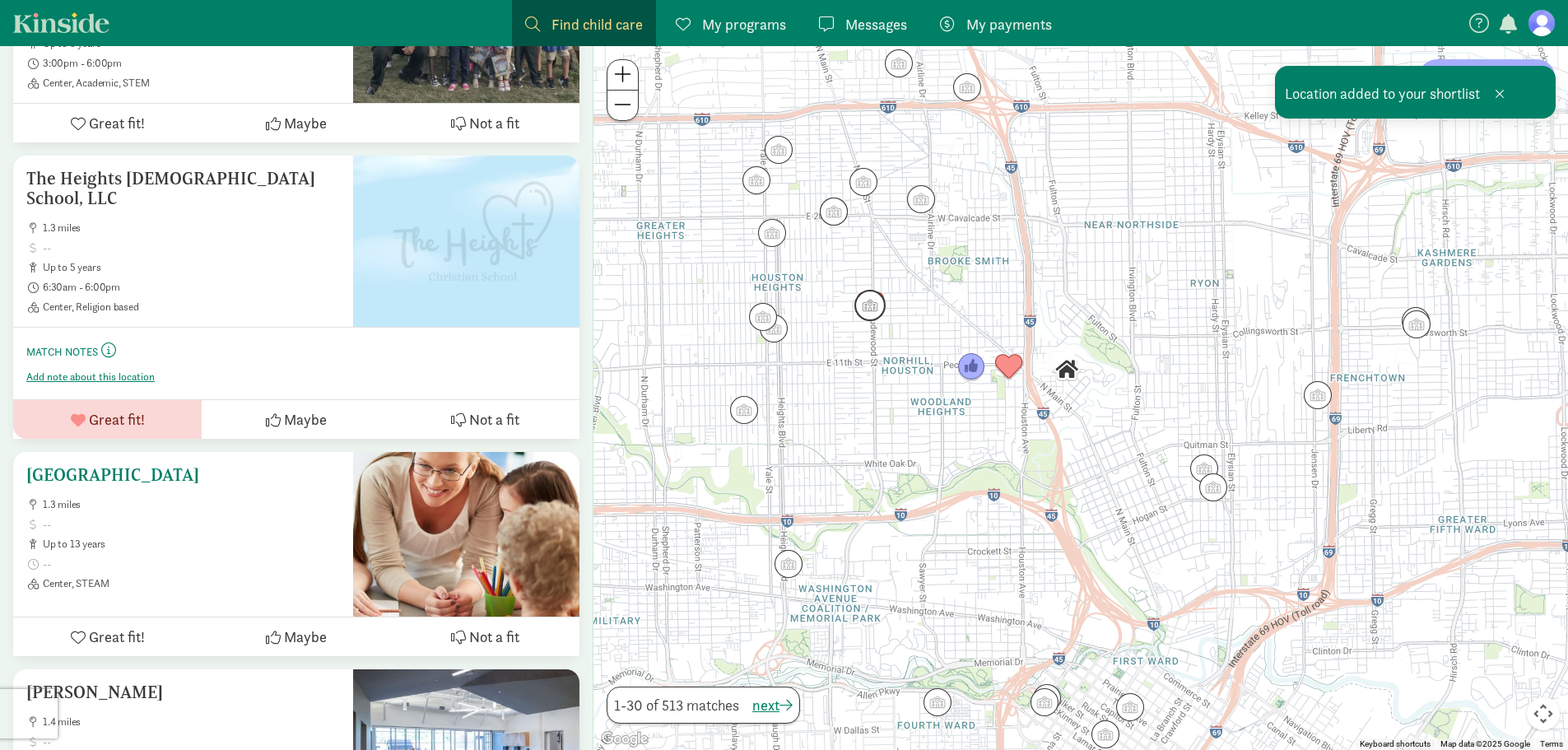
scroll to position [1483, 0]
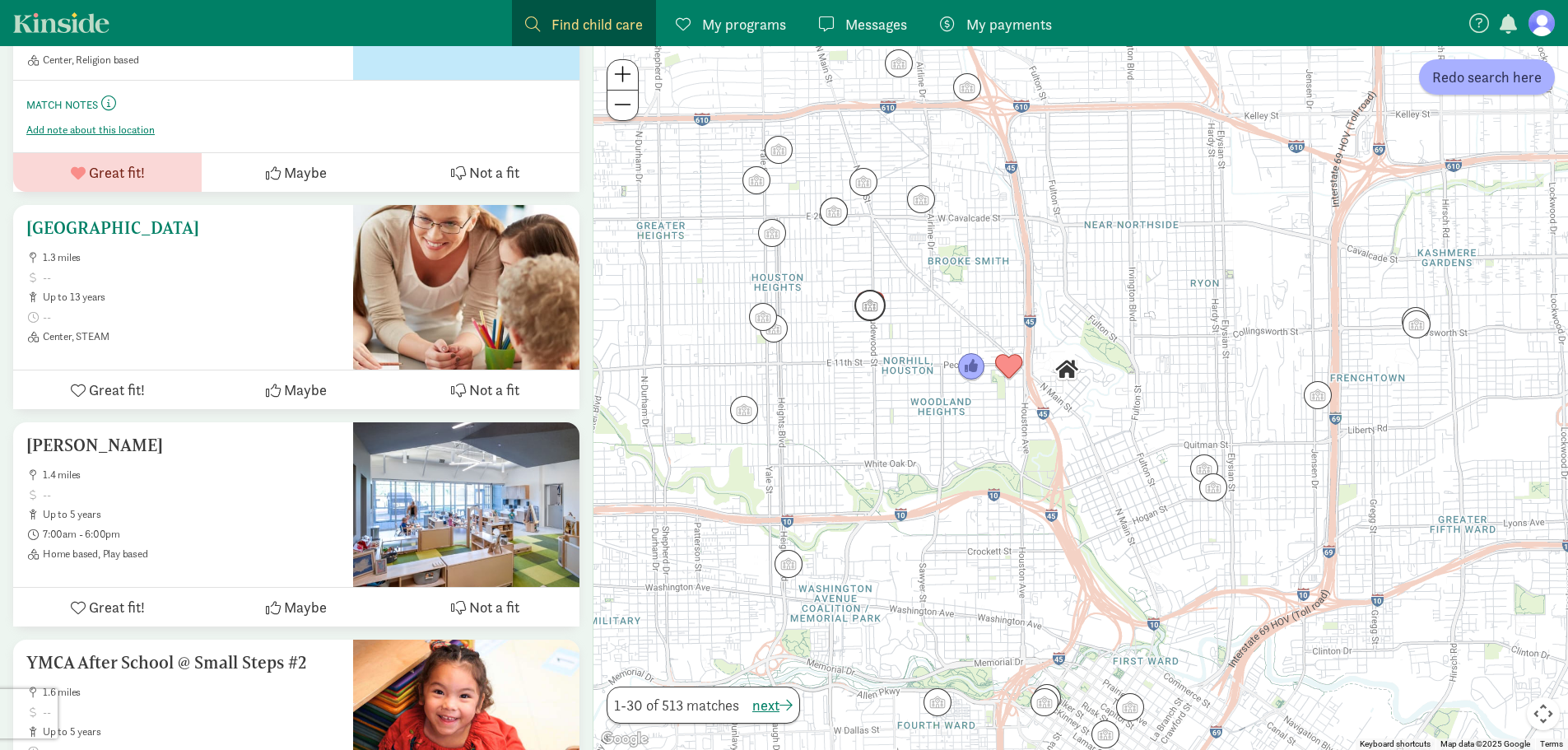
click at [281, 383] on icon at bounding box center [273, 391] width 15 height 15
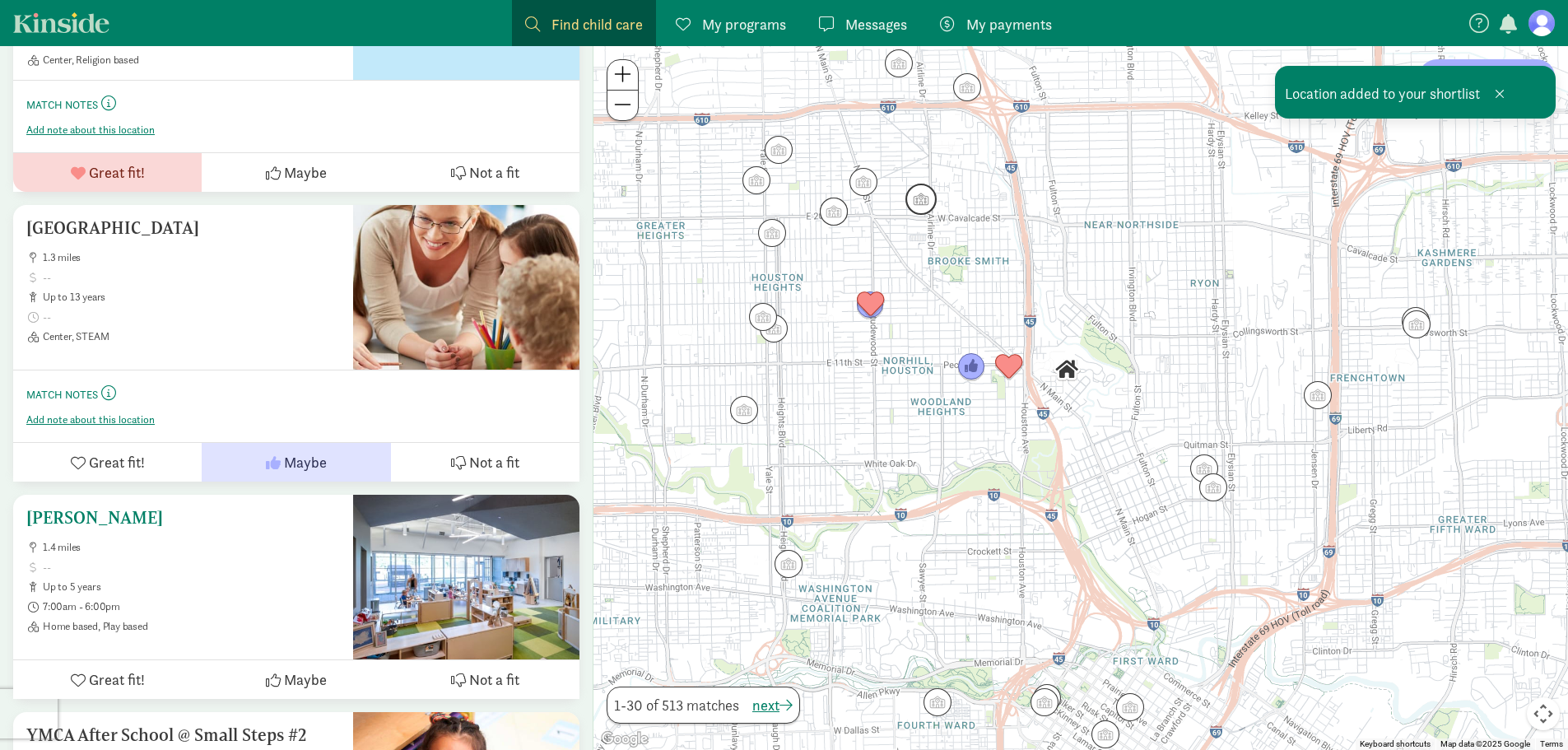
scroll to position [1565, 0]
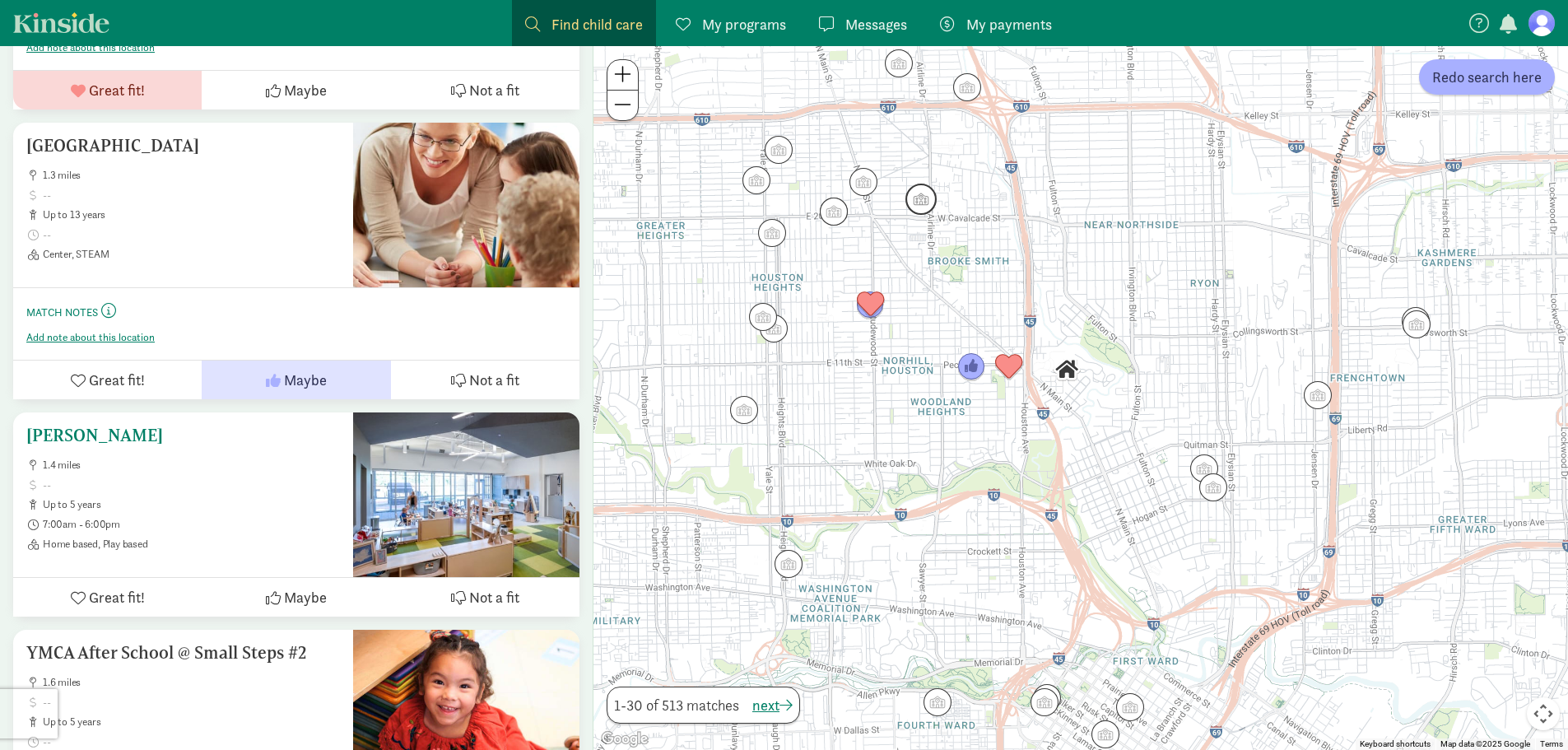
click at [445, 477] on div at bounding box center [466, 495] width 226 height 165
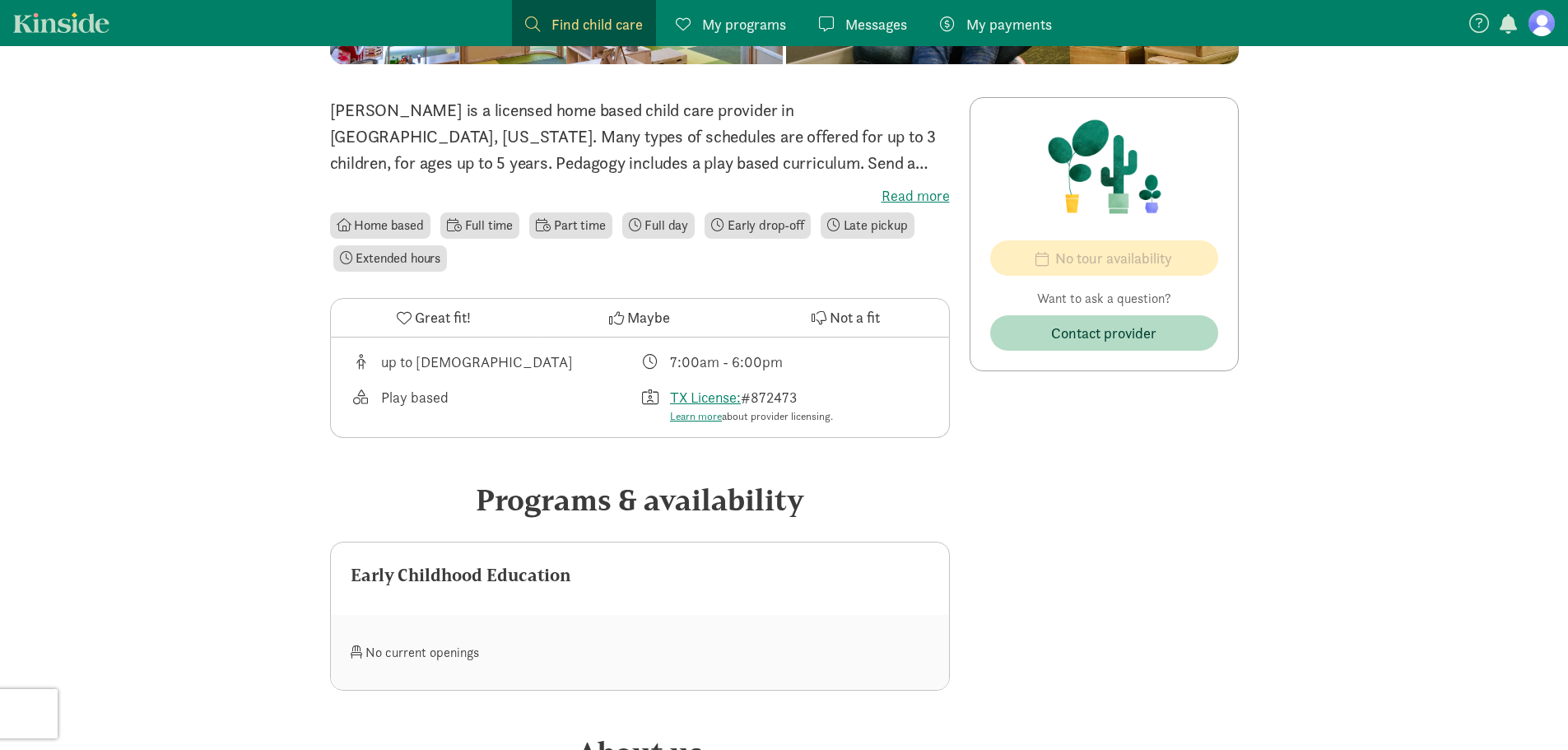
scroll to position [412, 0]
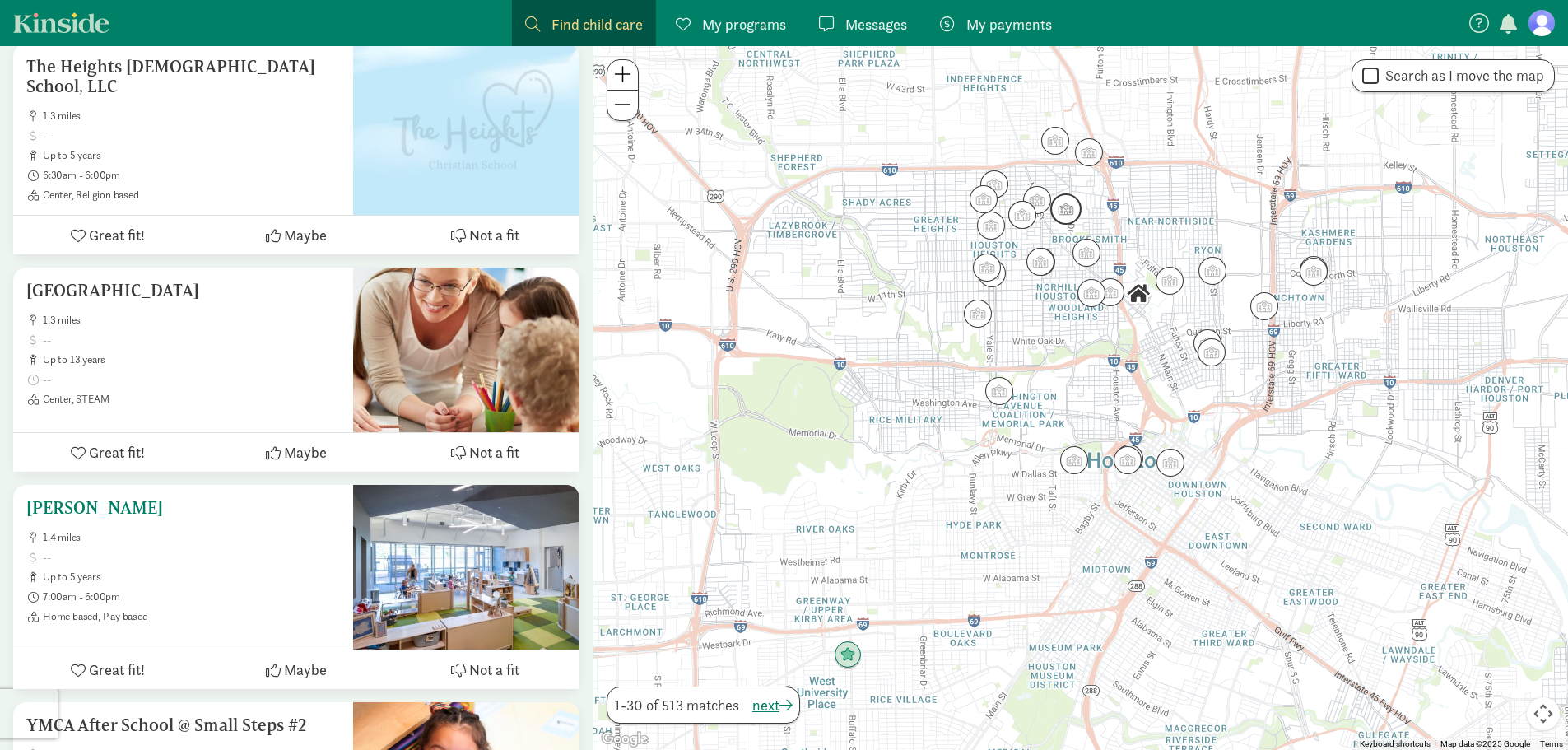
scroll to position [2243, 0]
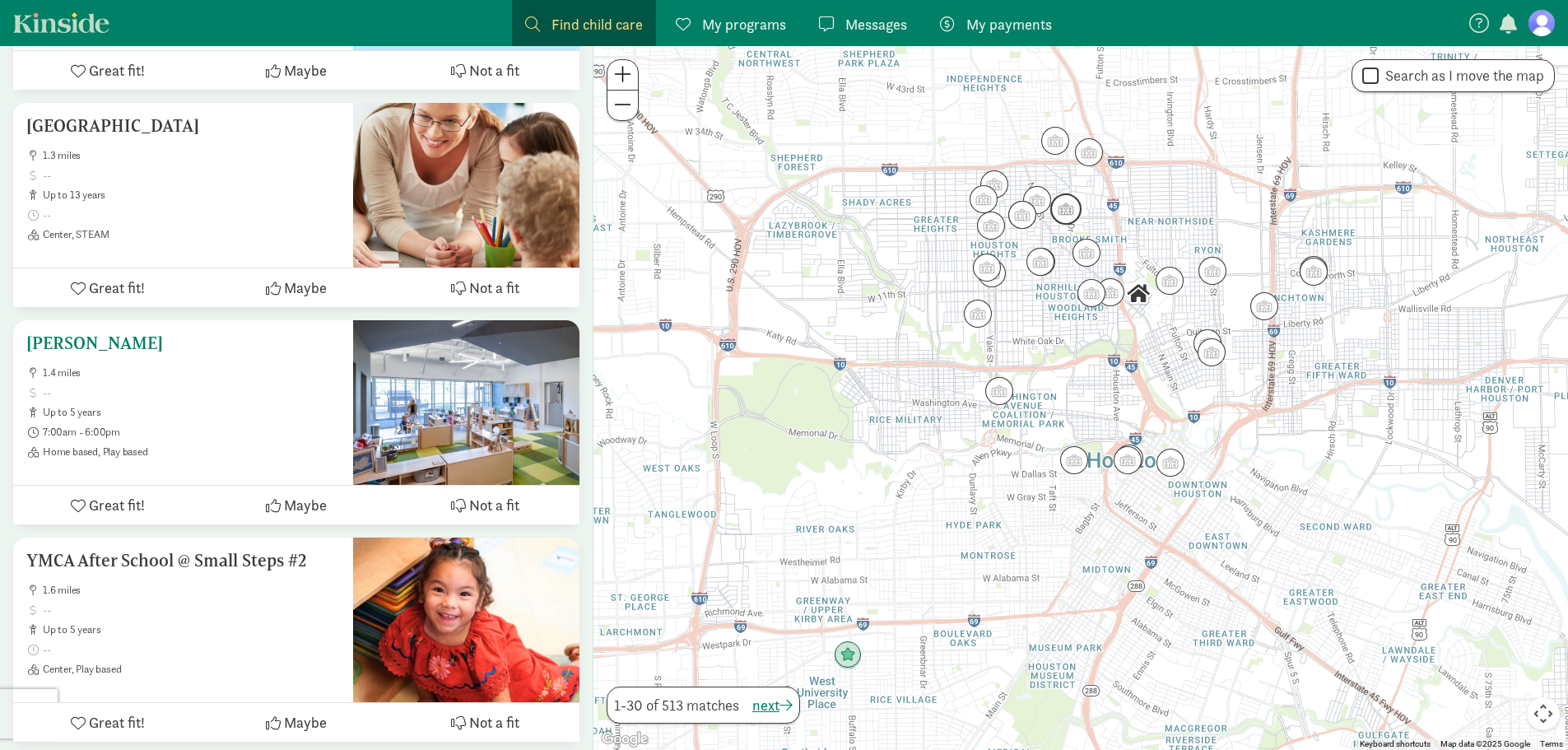
click at [454, 512] on icon at bounding box center [459, 506] width 15 height 15
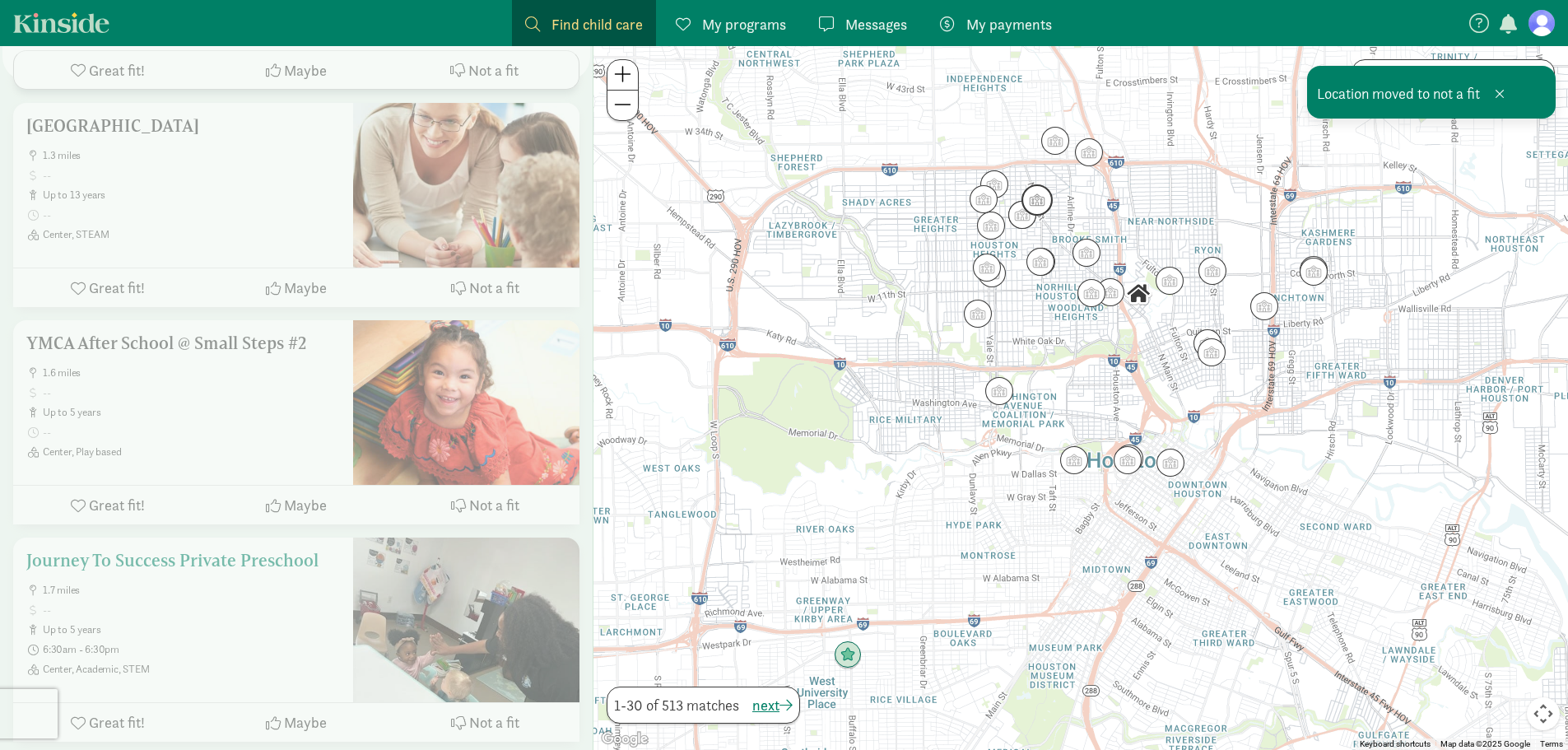
scroll to position [2326, 0]
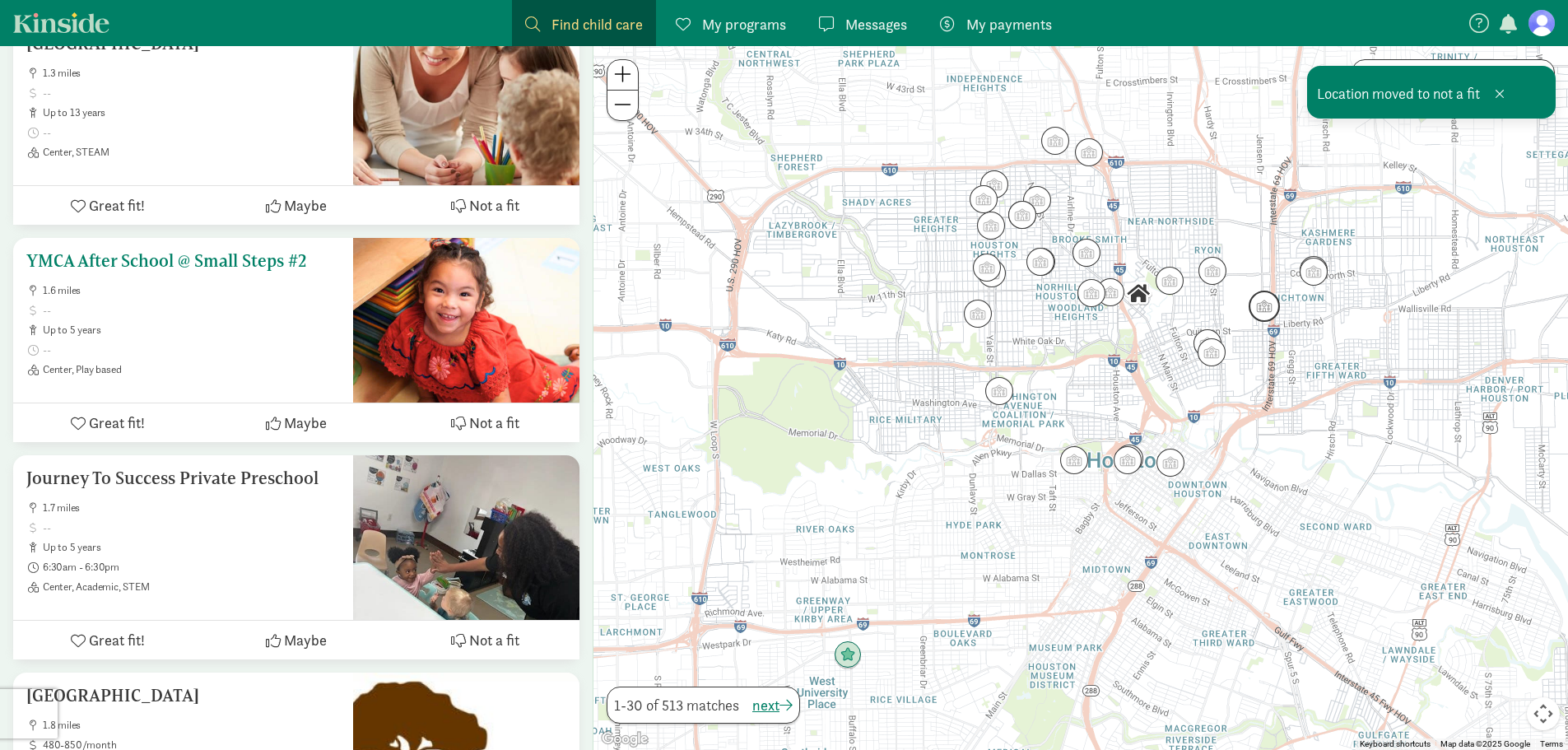
click at [494, 434] on span "Not a fit" at bounding box center [494, 422] width 50 height 22
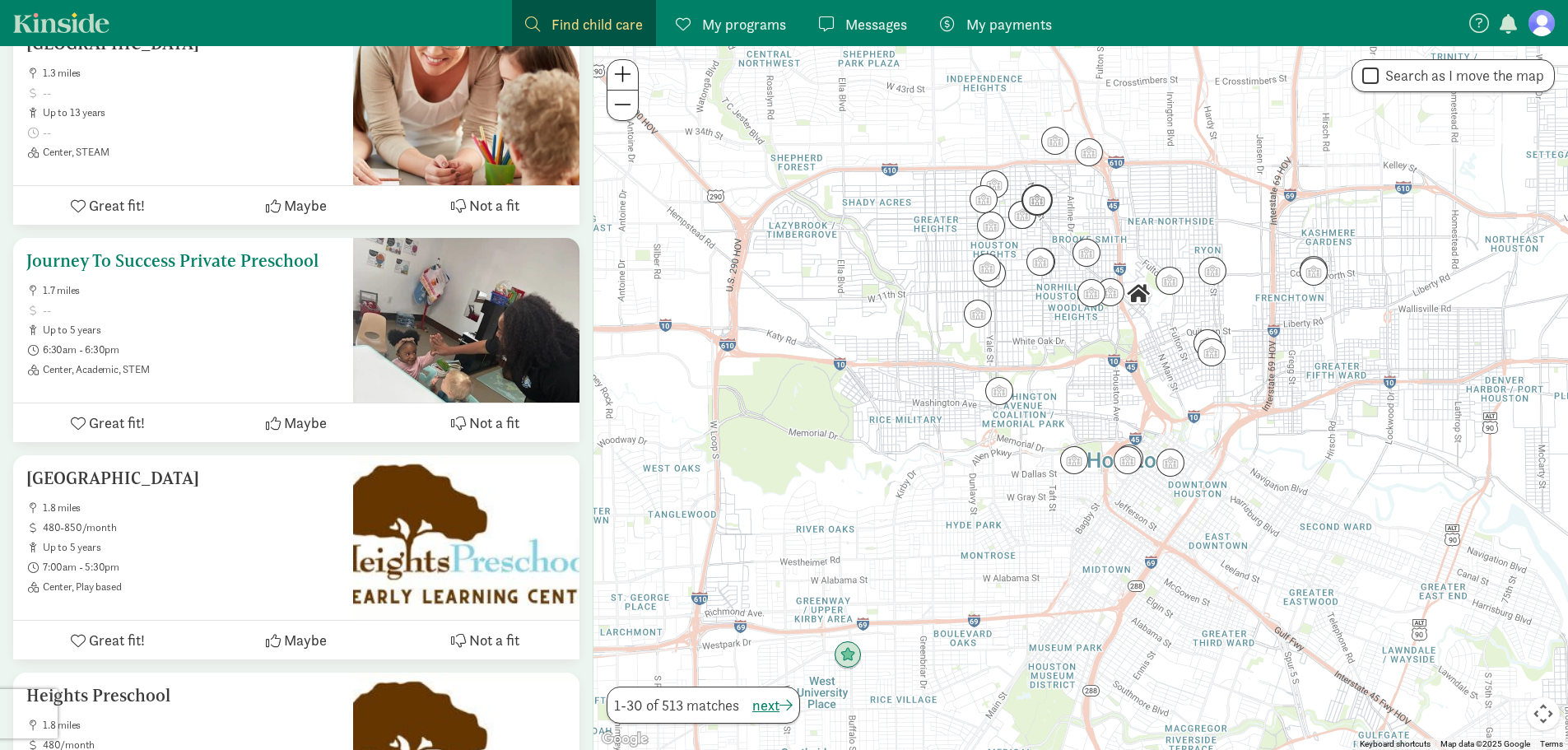
click at [492, 434] on span "Not a fit" at bounding box center [494, 422] width 50 height 22
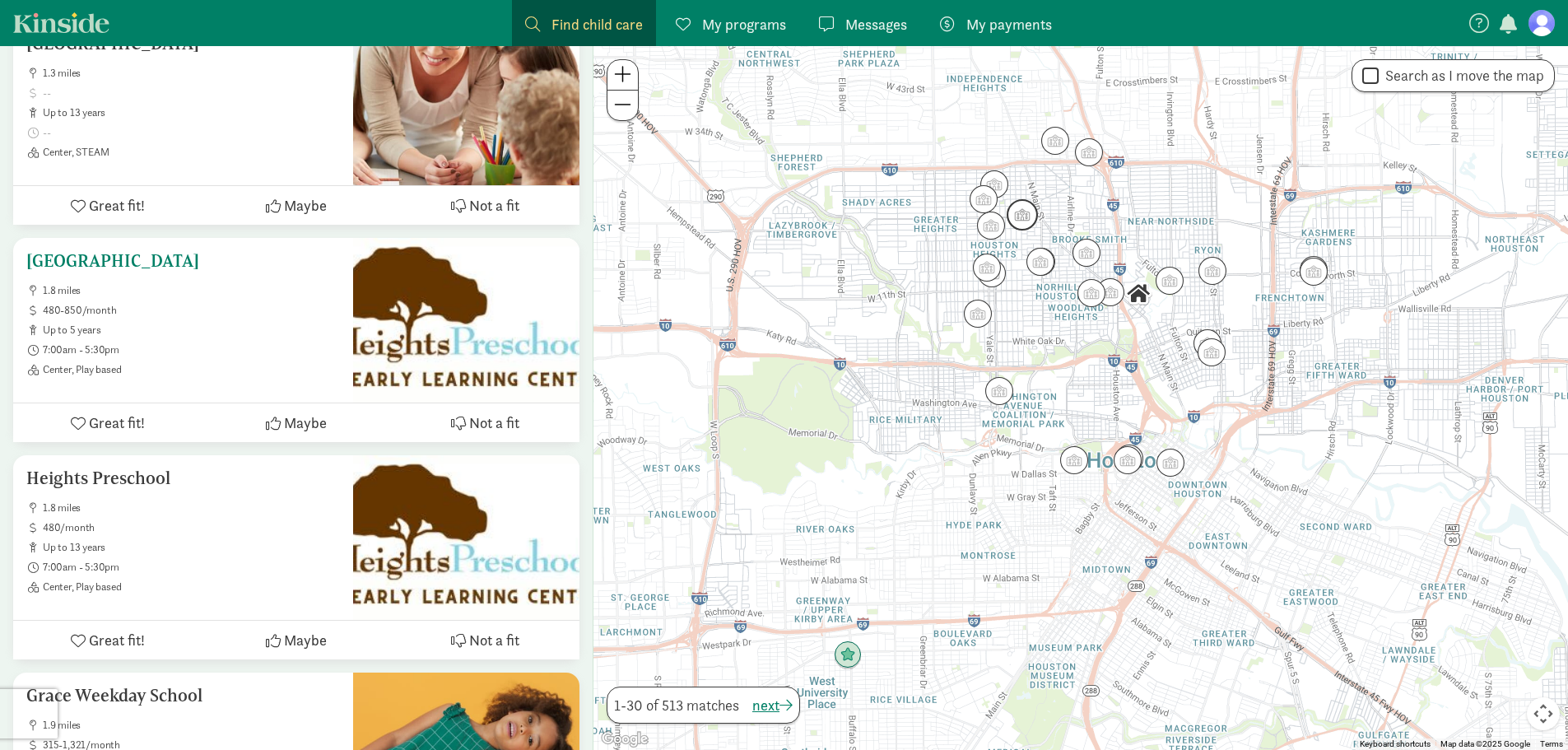
click at [519, 323] on div at bounding box center [466, 320] width 226 height 165
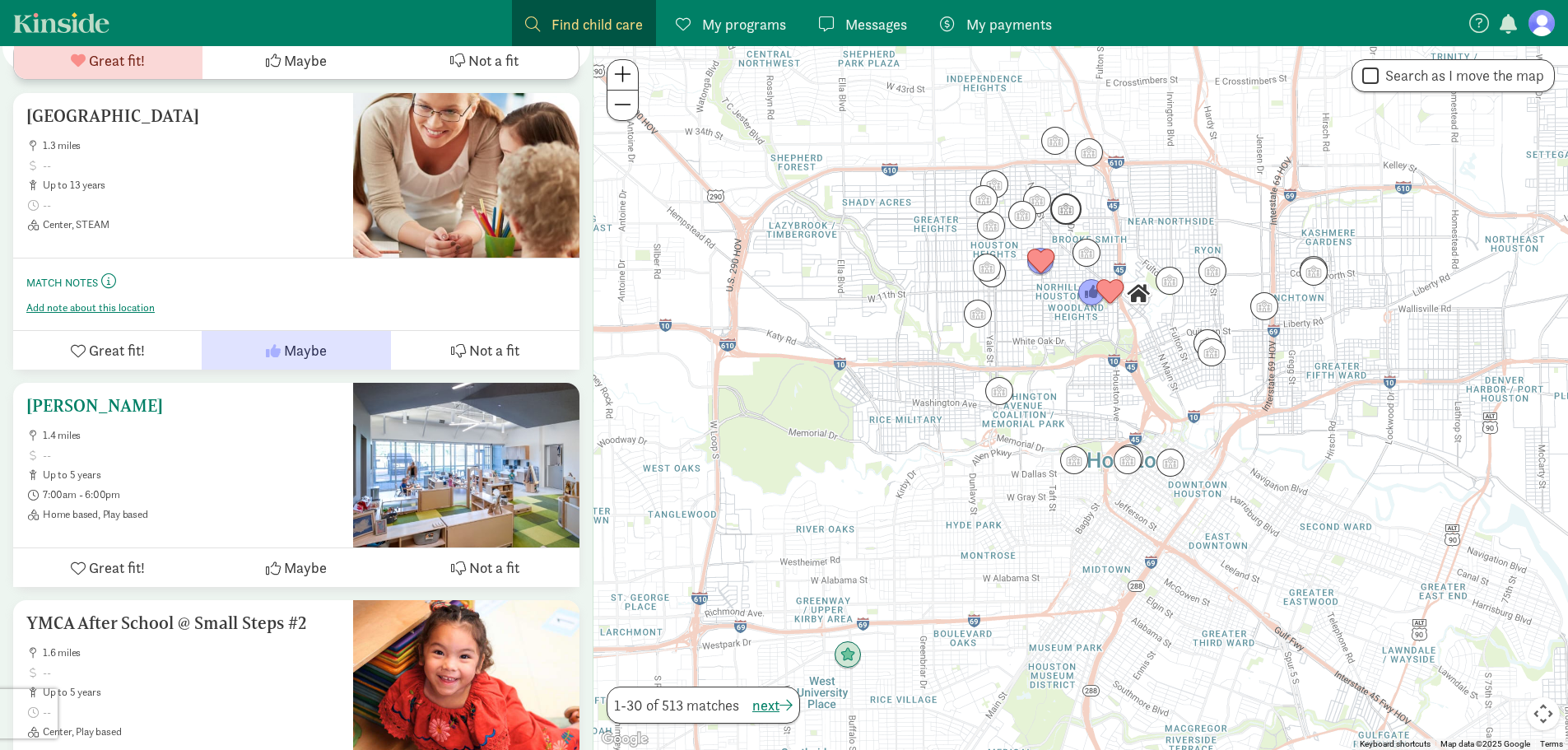
scroll to position [1812, 0]
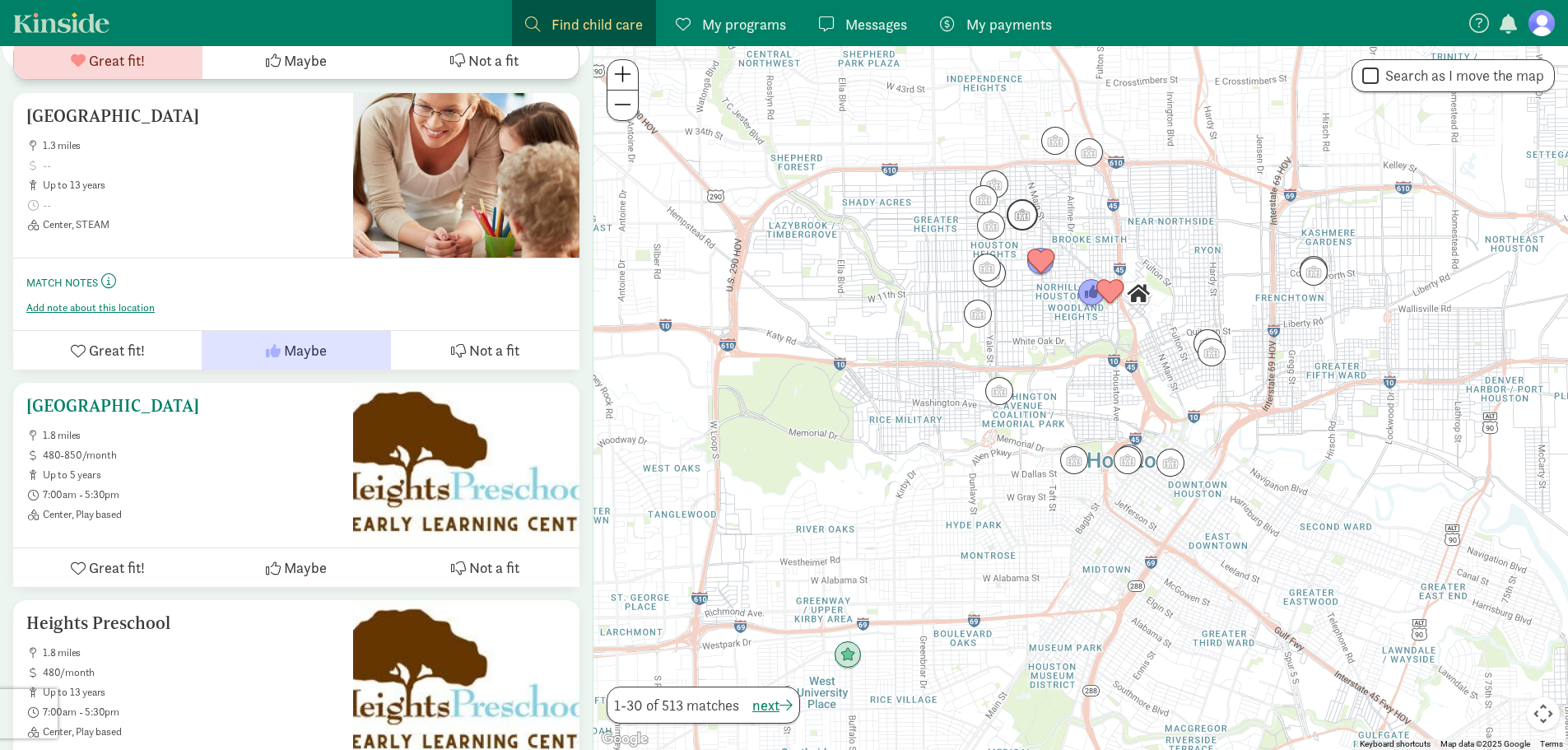
click at [104, 566] on span "Great fit!" at bounding box center [116, 568] width 56 height 22
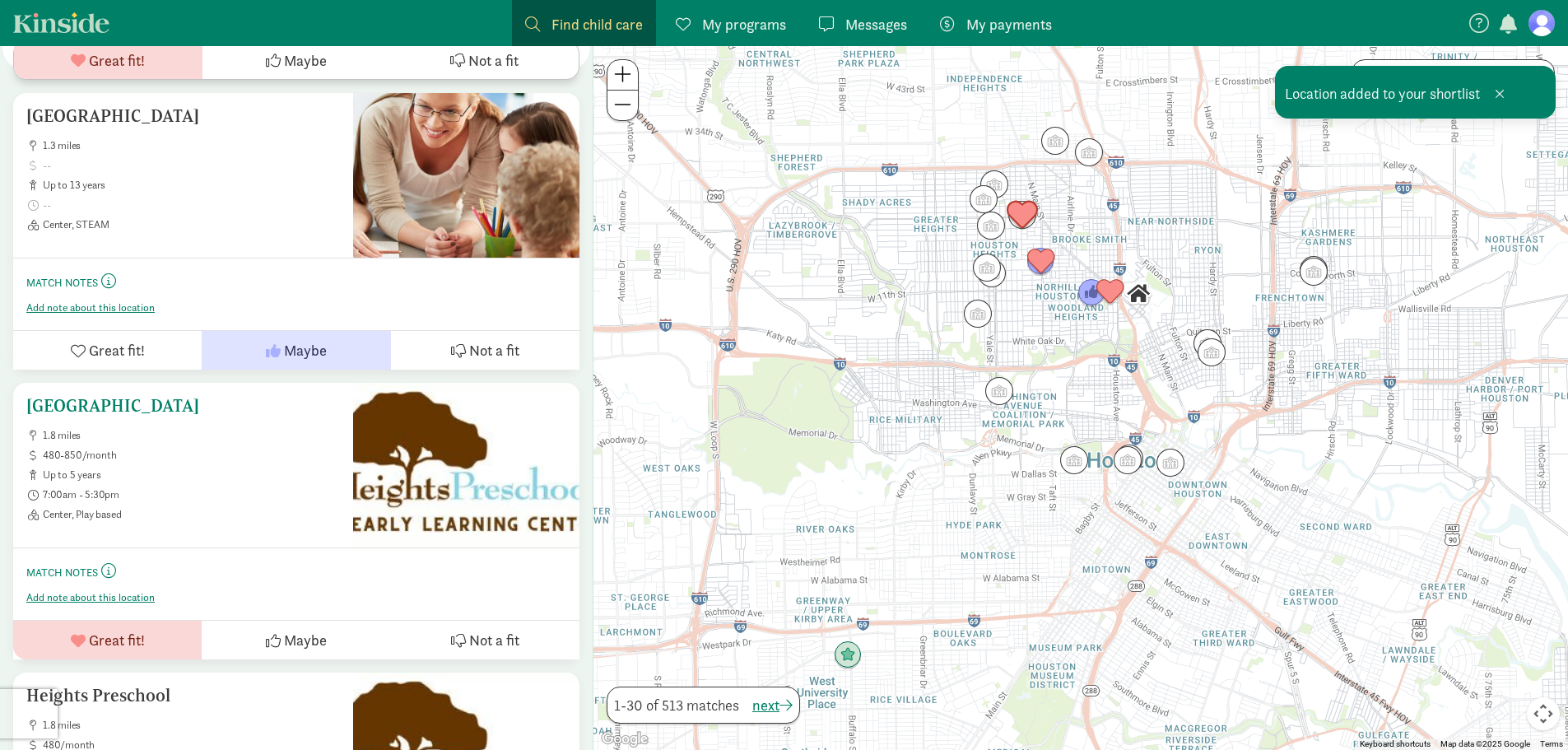
scroll to position [2141, 0]
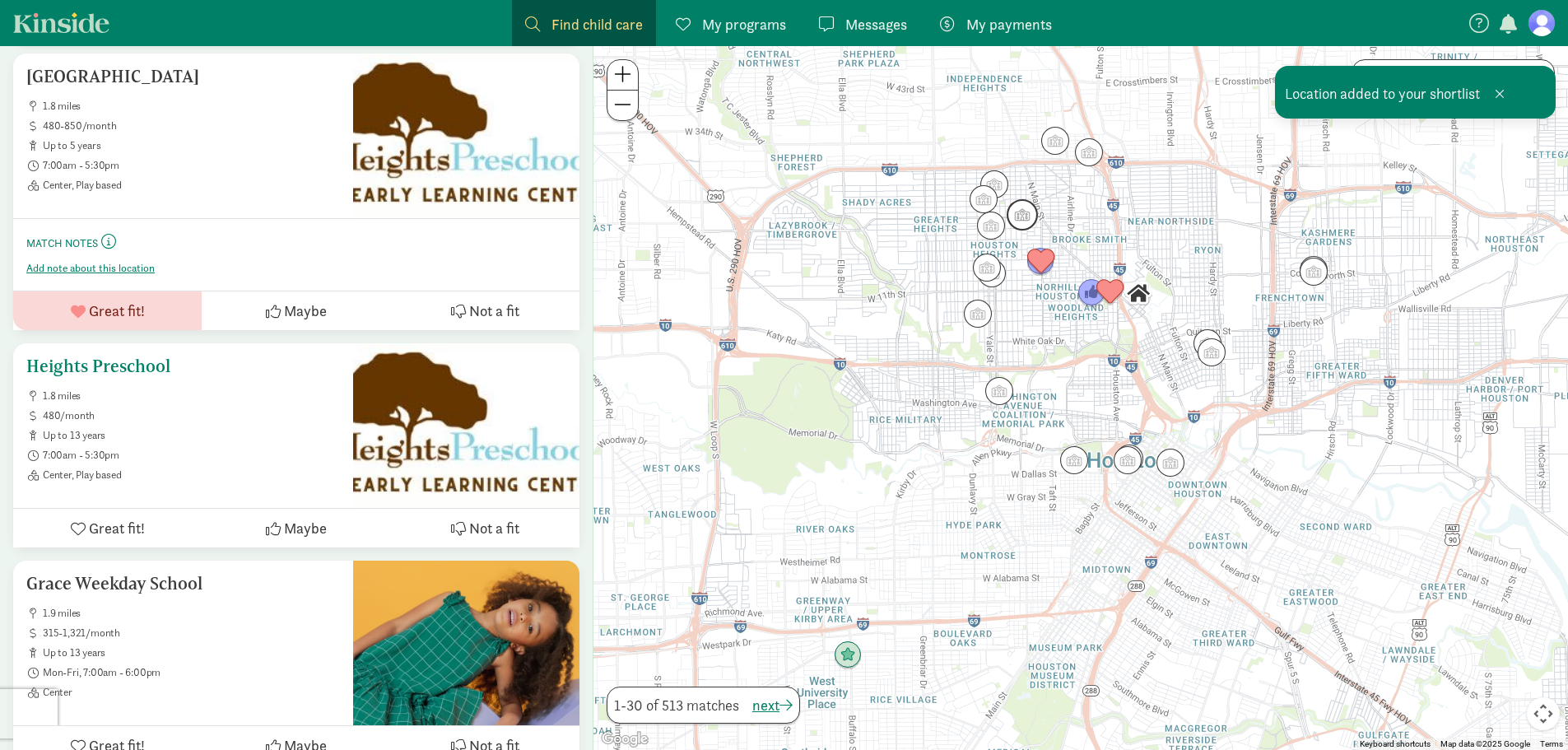
click at [92, 538] on span "Great fit!" at bounding box center [116, 528] width 56 height 22
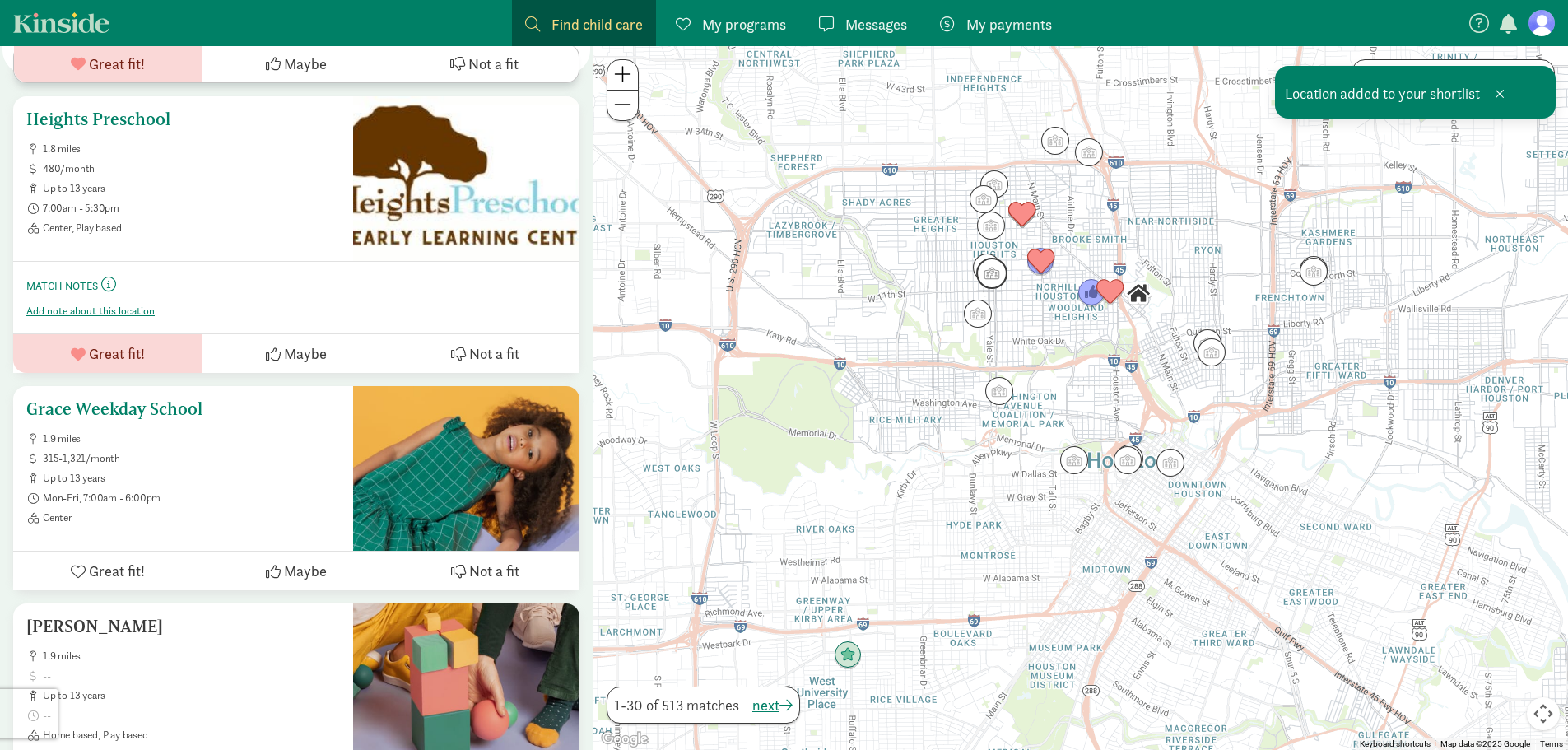
scroll to position [2470, 0]
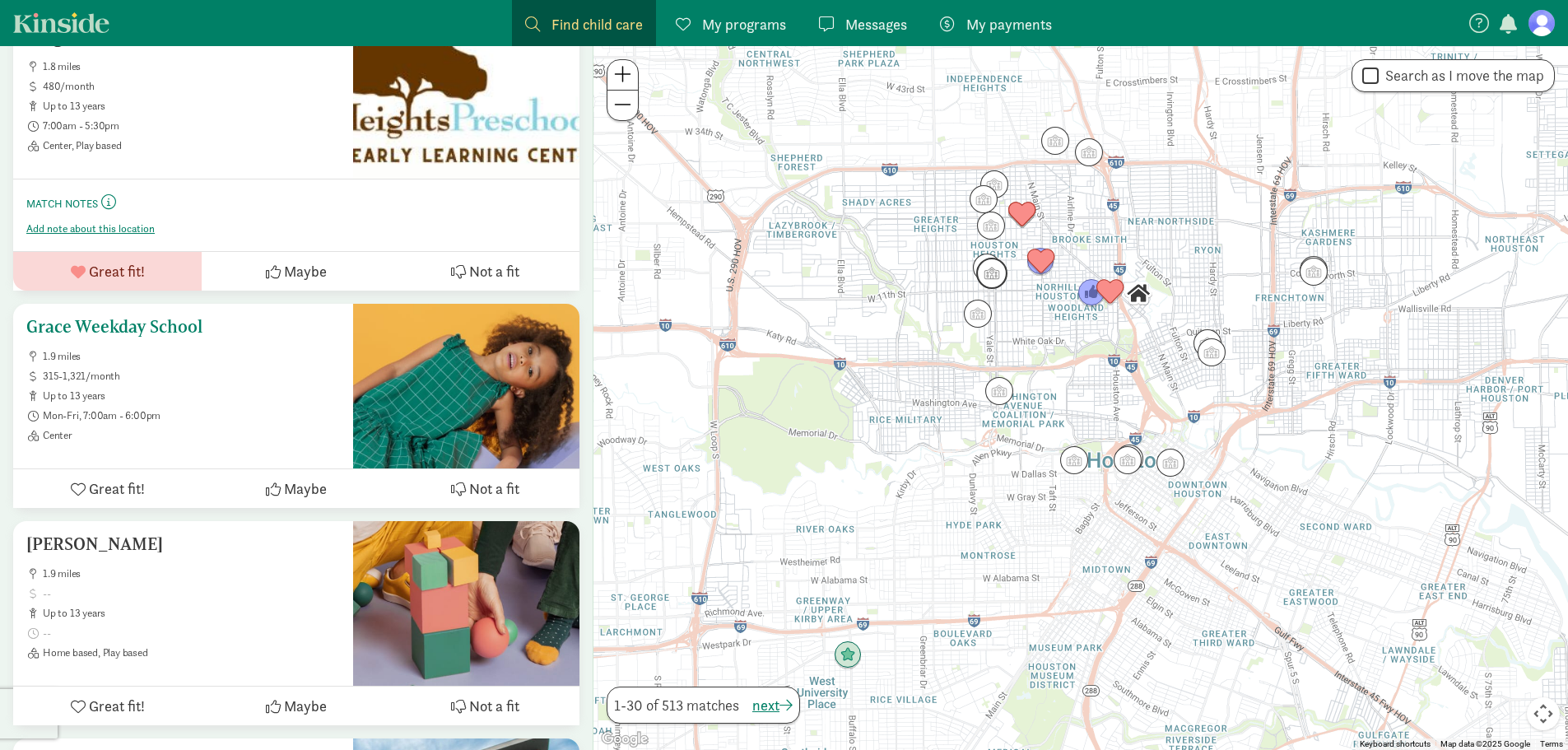
click at [293, 492] on span "Maybe" at bounding box center [306, 488] width 43 height 22
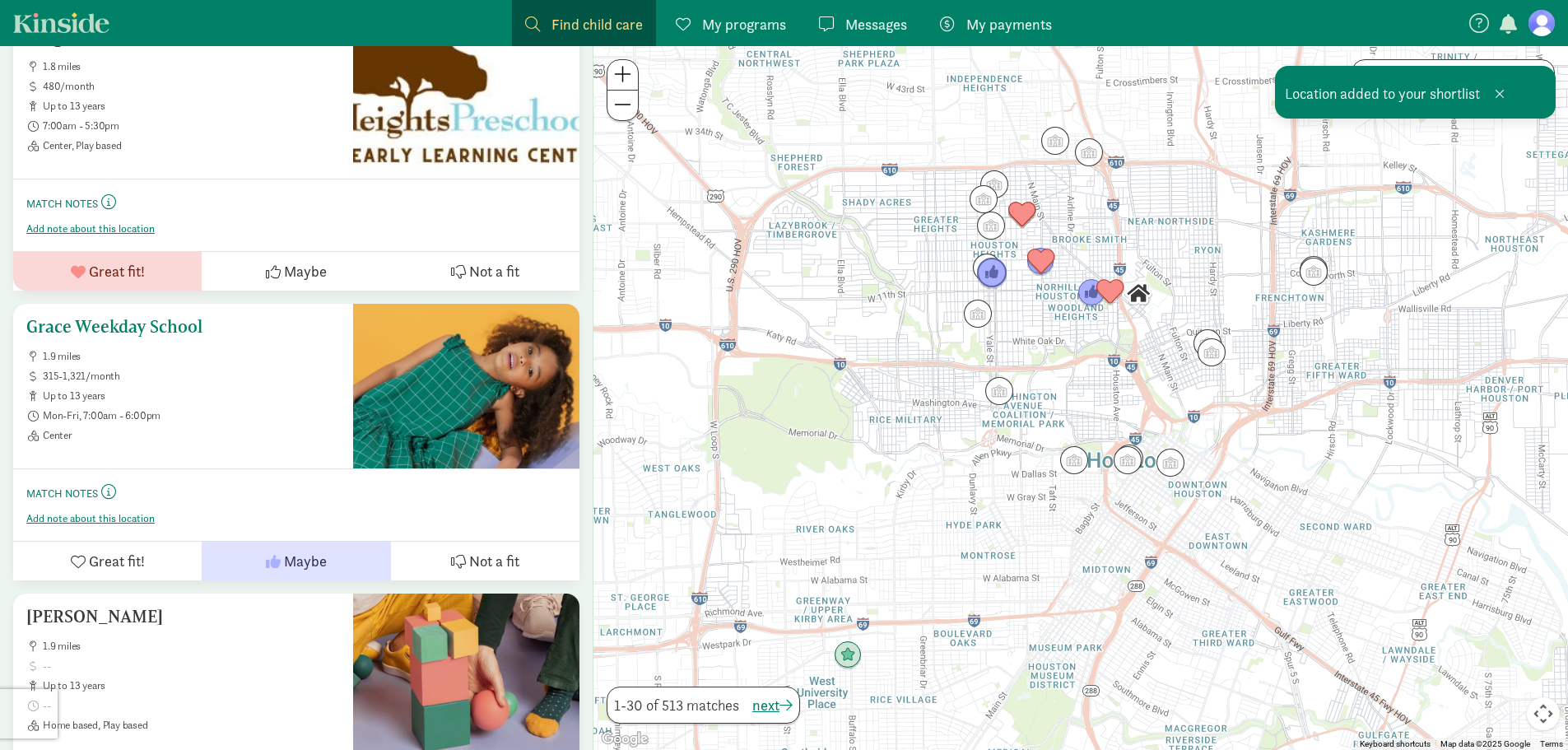
scroll to position [2718, 0]
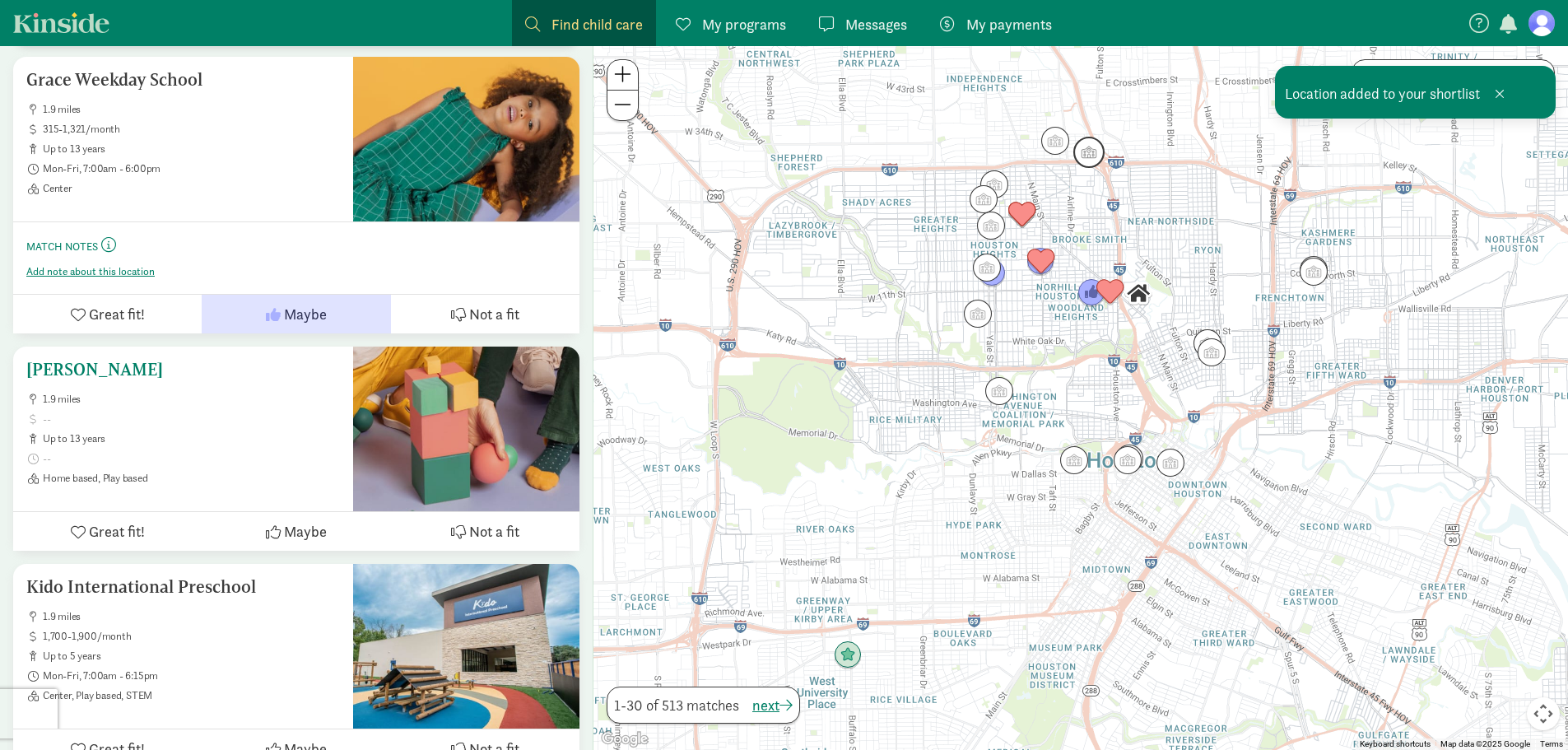
click at [519, 543] on span "Not a fit" at bounding box center [494, 531] width 50 height 22
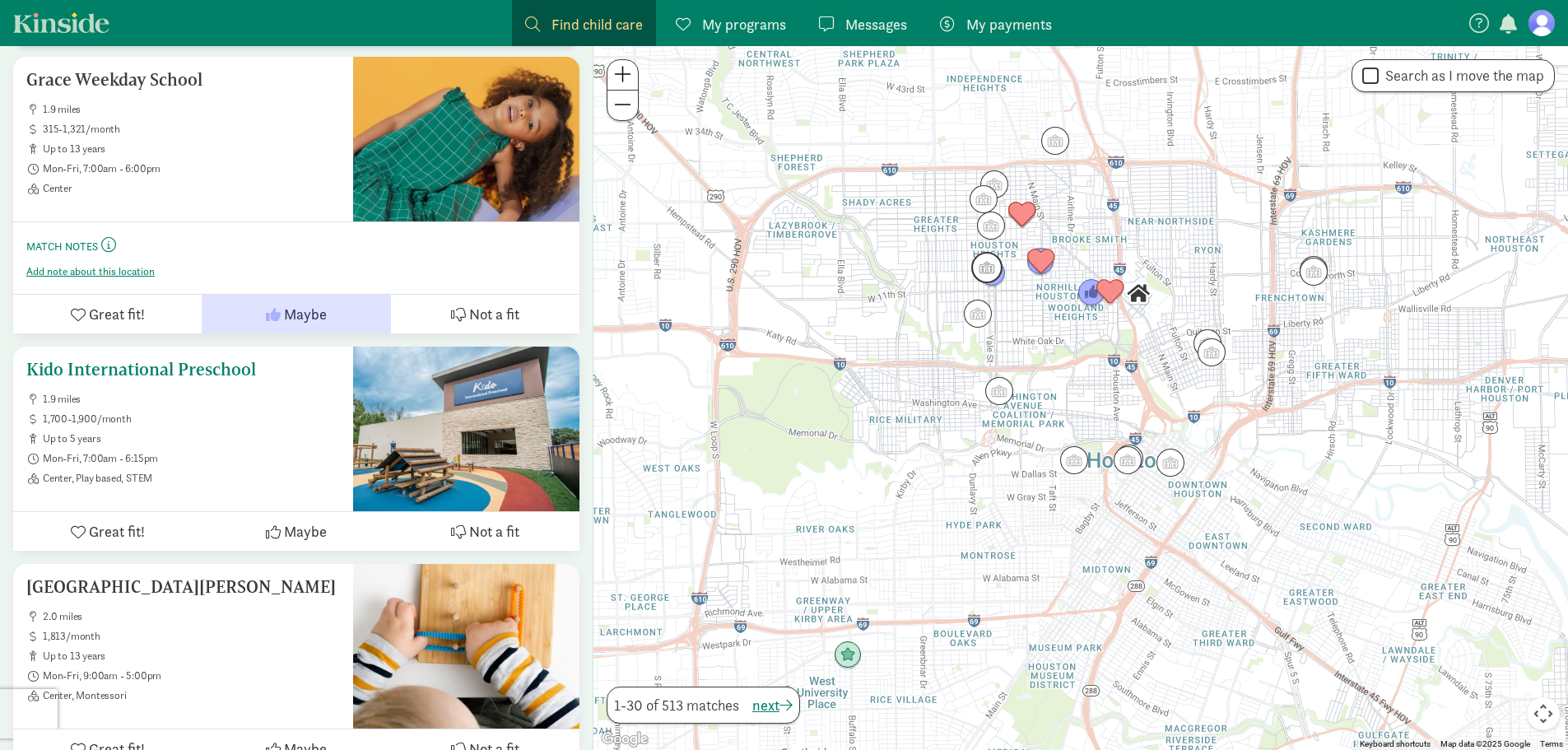
click at [299, 536] on span "Maybe" at bounding box center [306, 531] width 43 height 22
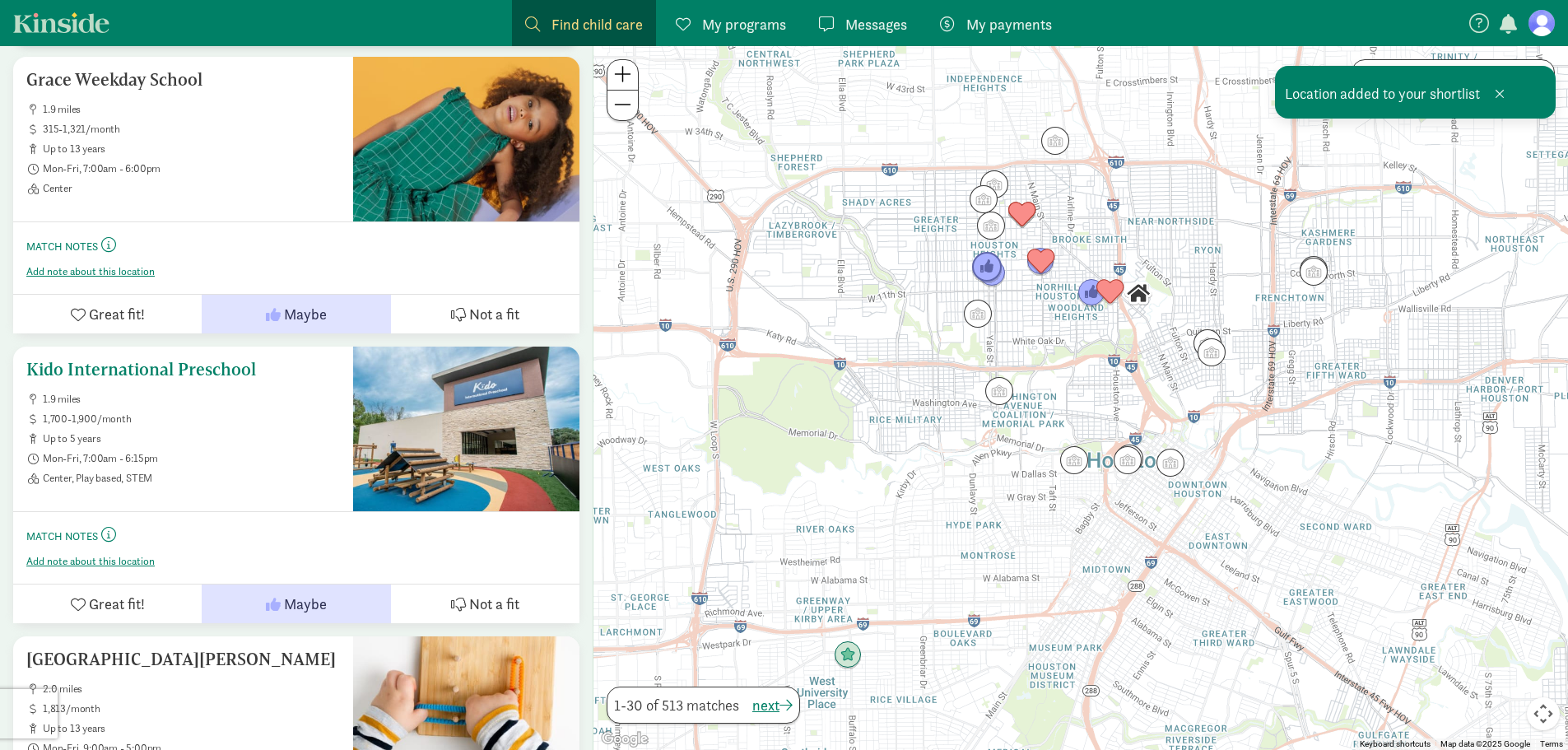
scroll to position [2965, 0]
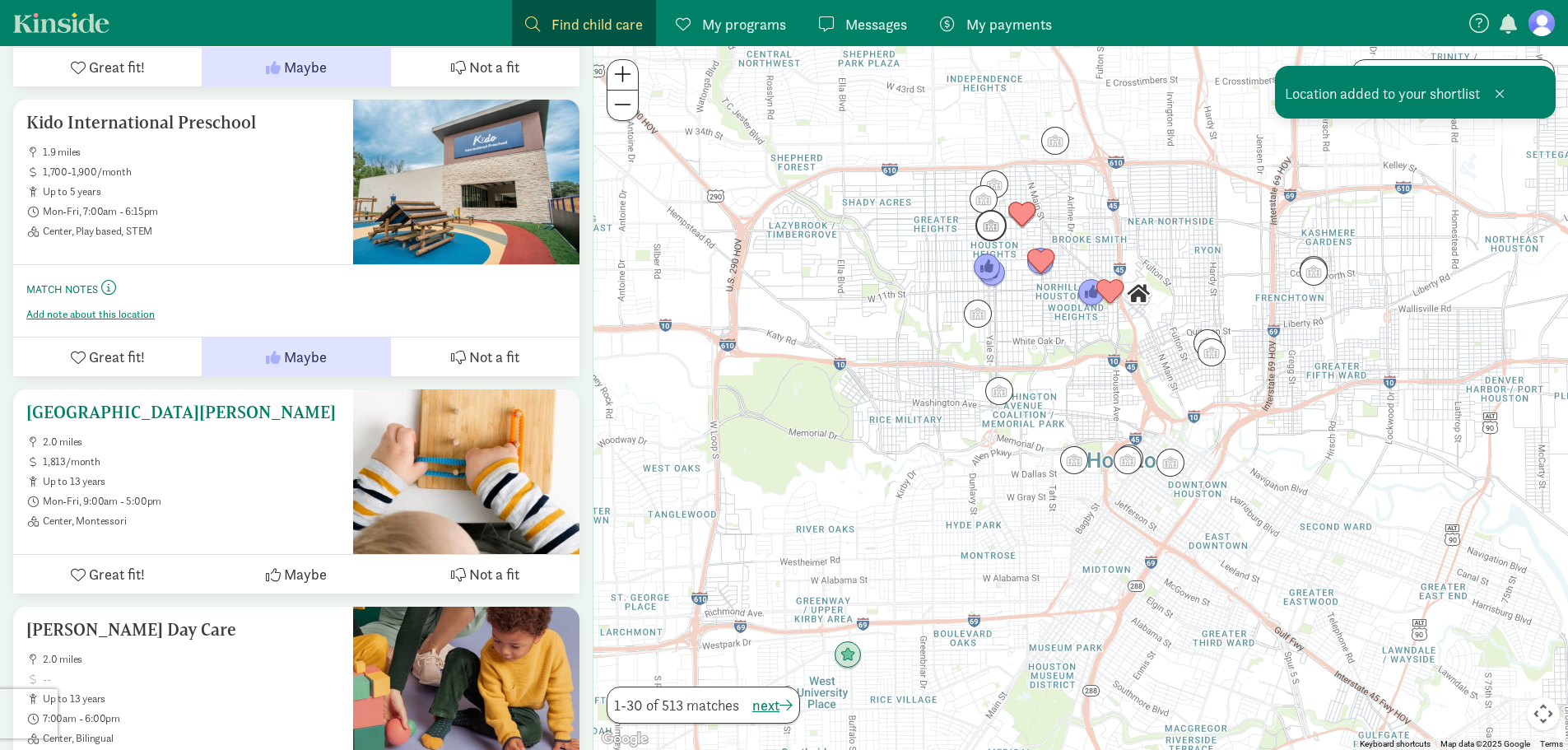
click at [306, 578] on span "Maybe" at bounding box center [306, 574] width 43 height 22
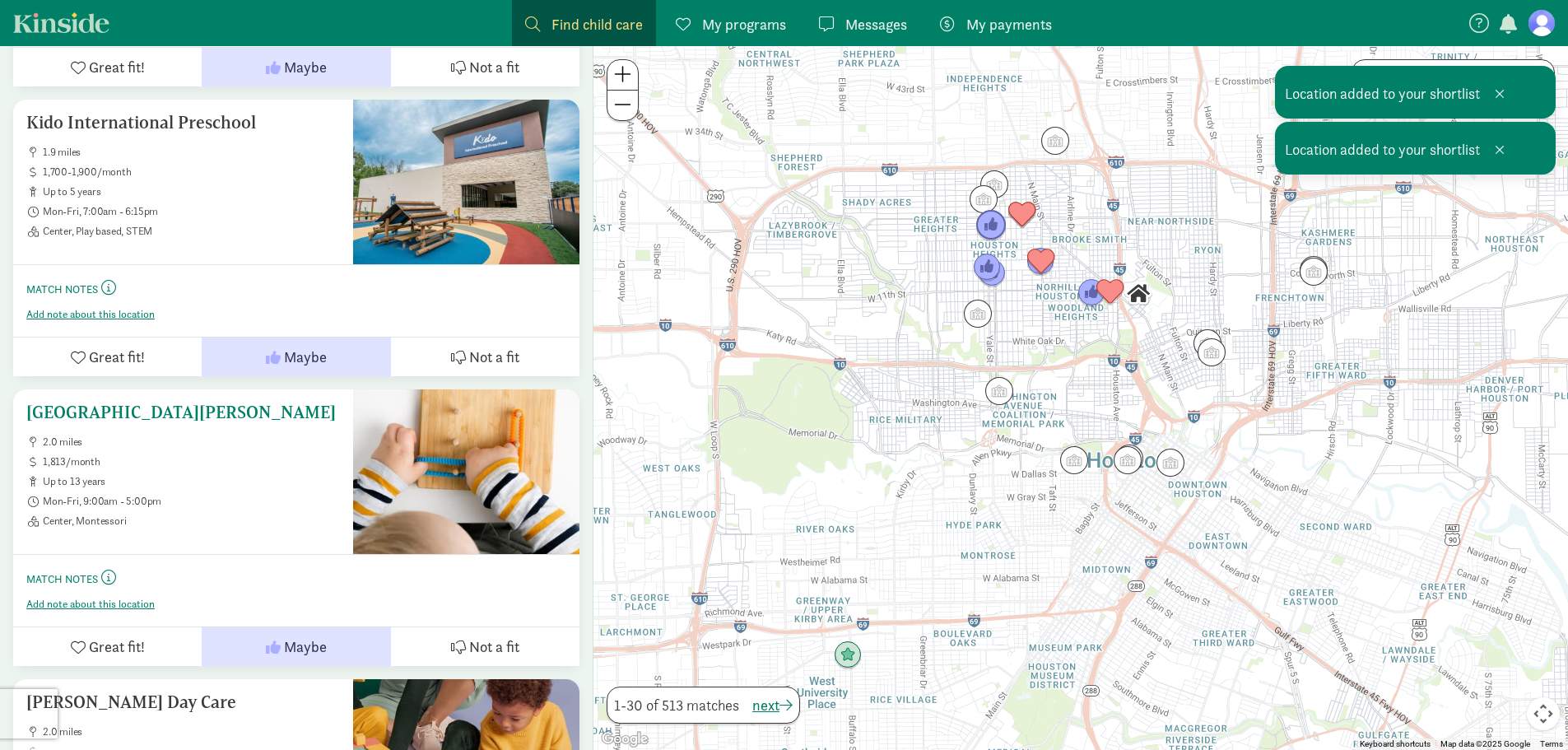
scroll to position [3212, 0]
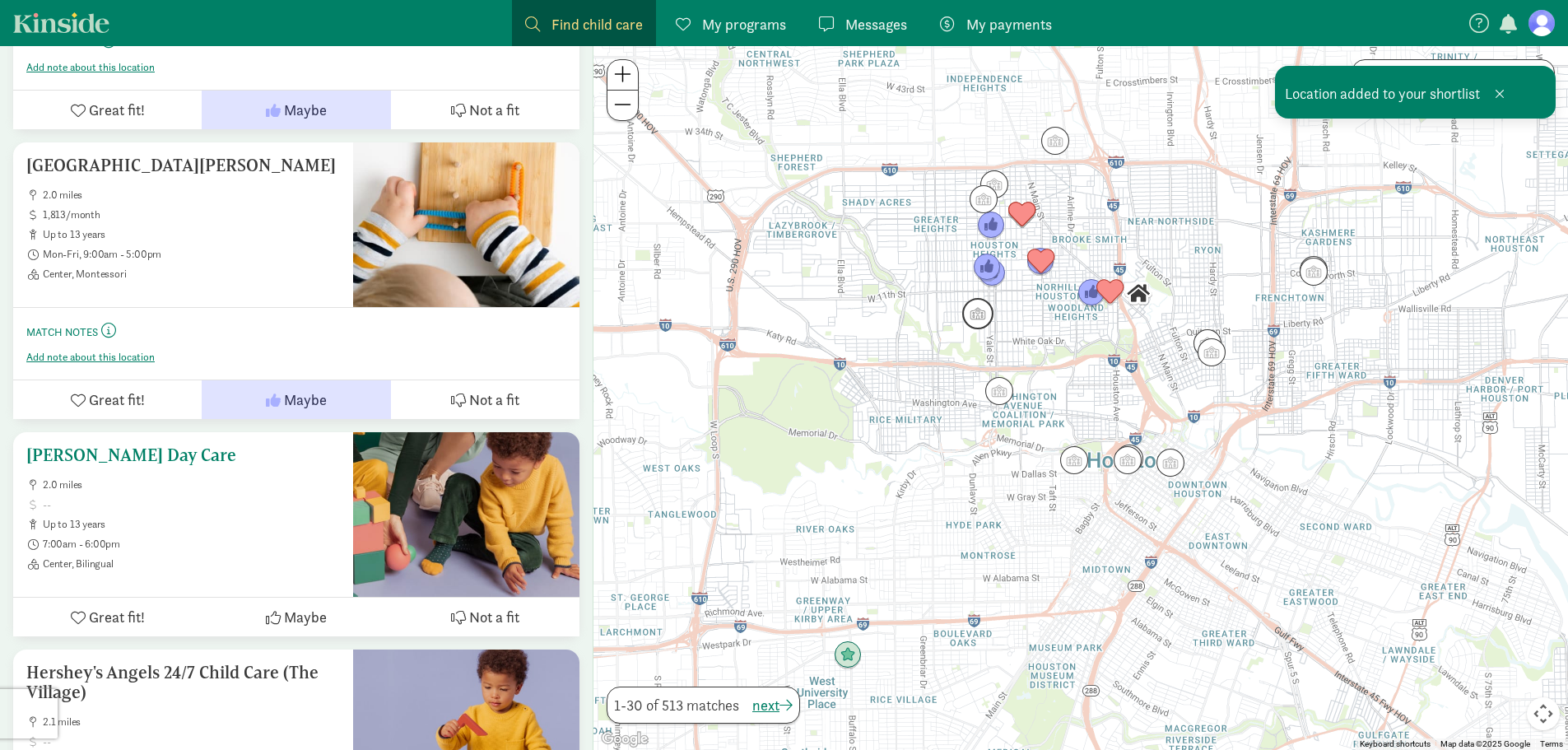
click at [326, 626] on span "Maybe" at bounding box center [306, 617] width 43 height 22
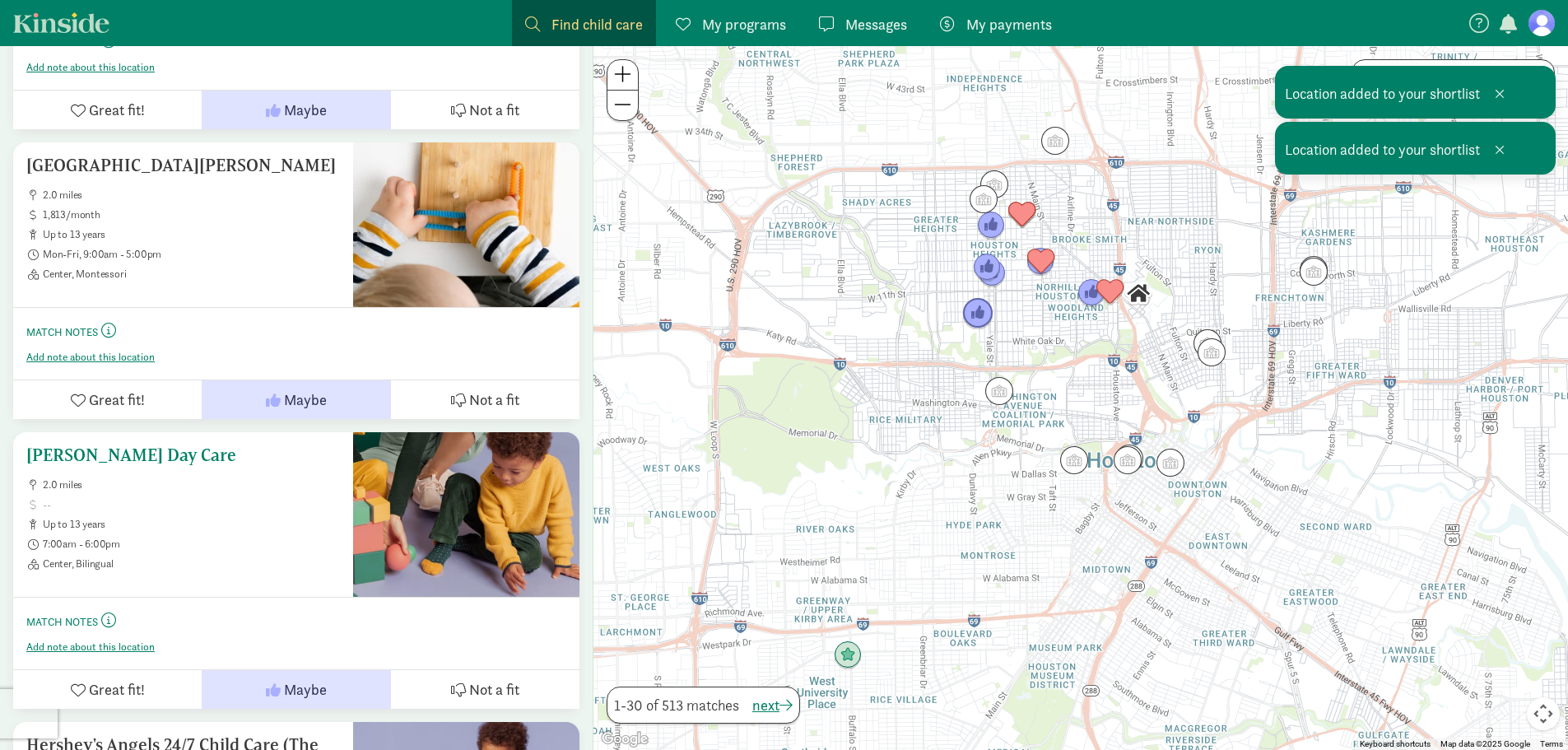
scroll to position [3541, 0]
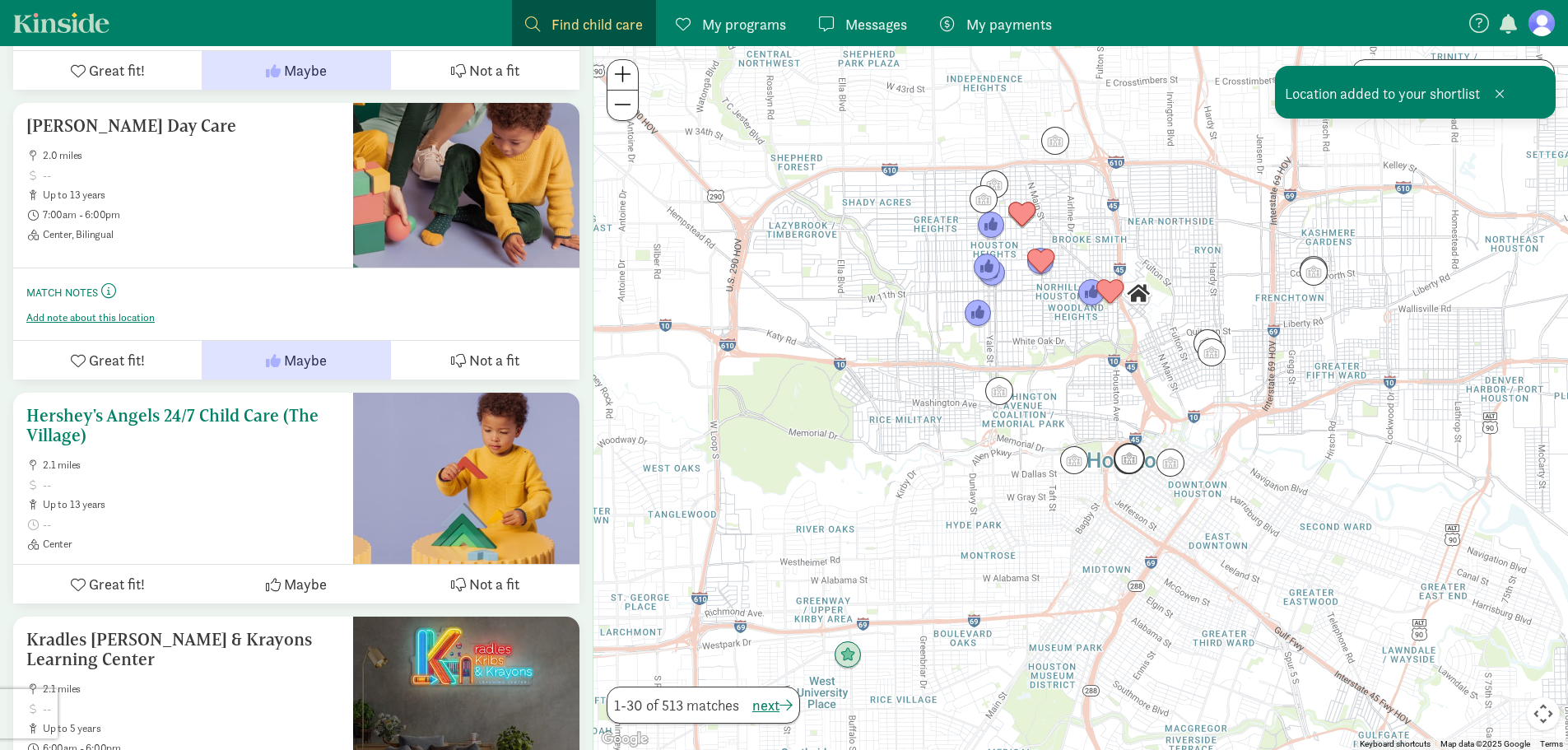
click at [464, 590] on icon at bounding box center [459, 585] width 15 height 15
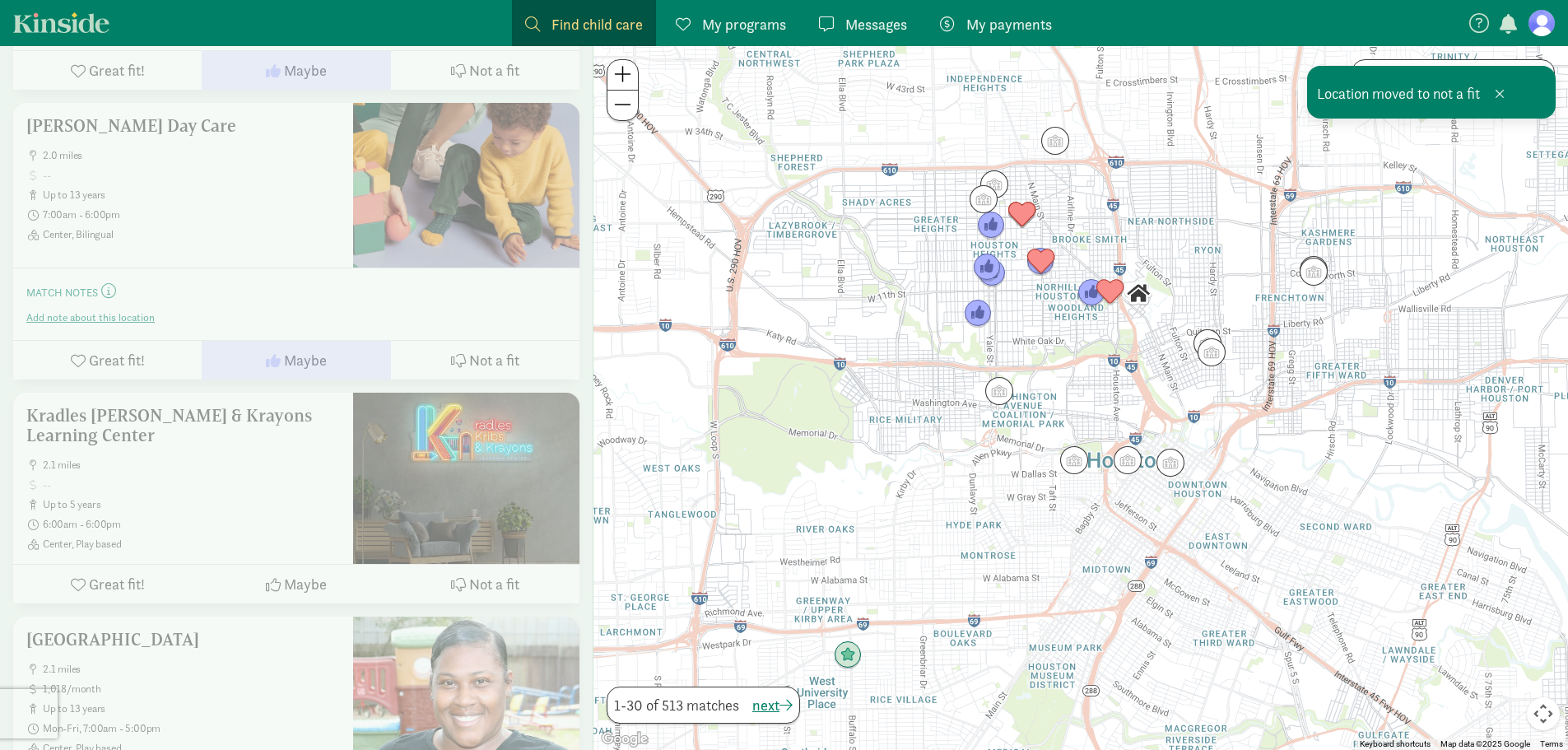
scroll to position [3871, 0]
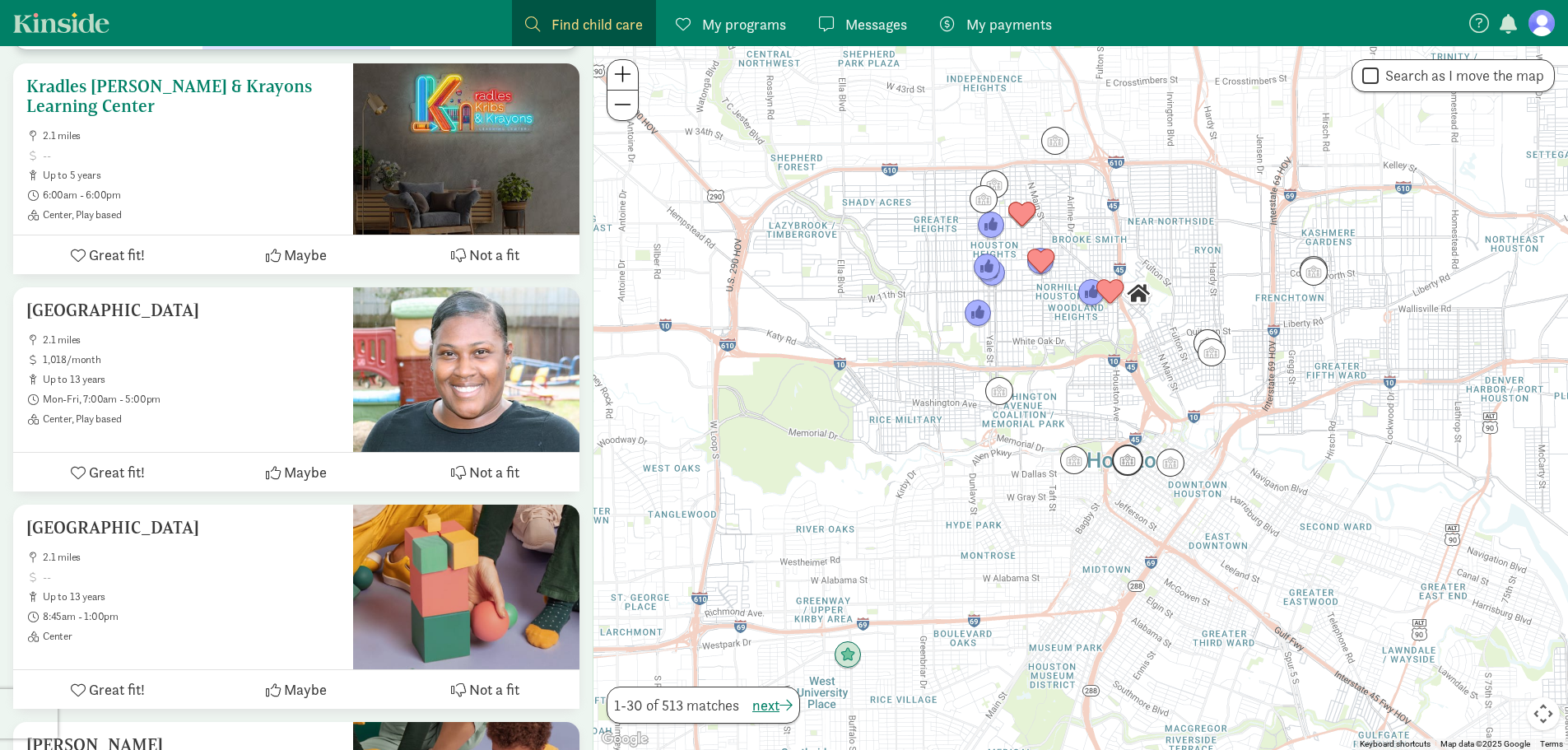
click at [519, 254] on span "Not a fit" at bounding box center [494, 254] width 50 height 22
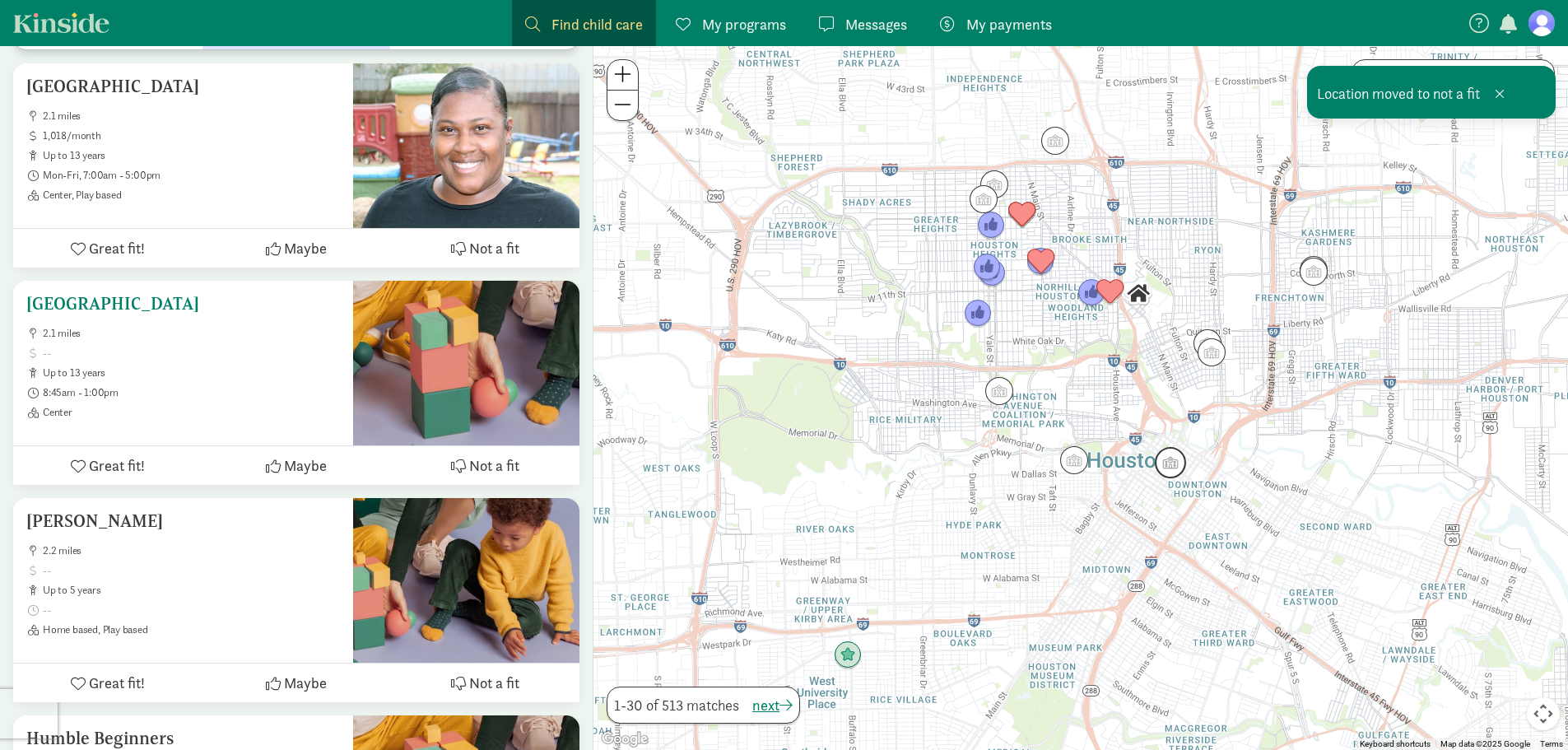
click at [504, 476] on span "Not a fit" at bounding box center [494, 466] width 50 height 22
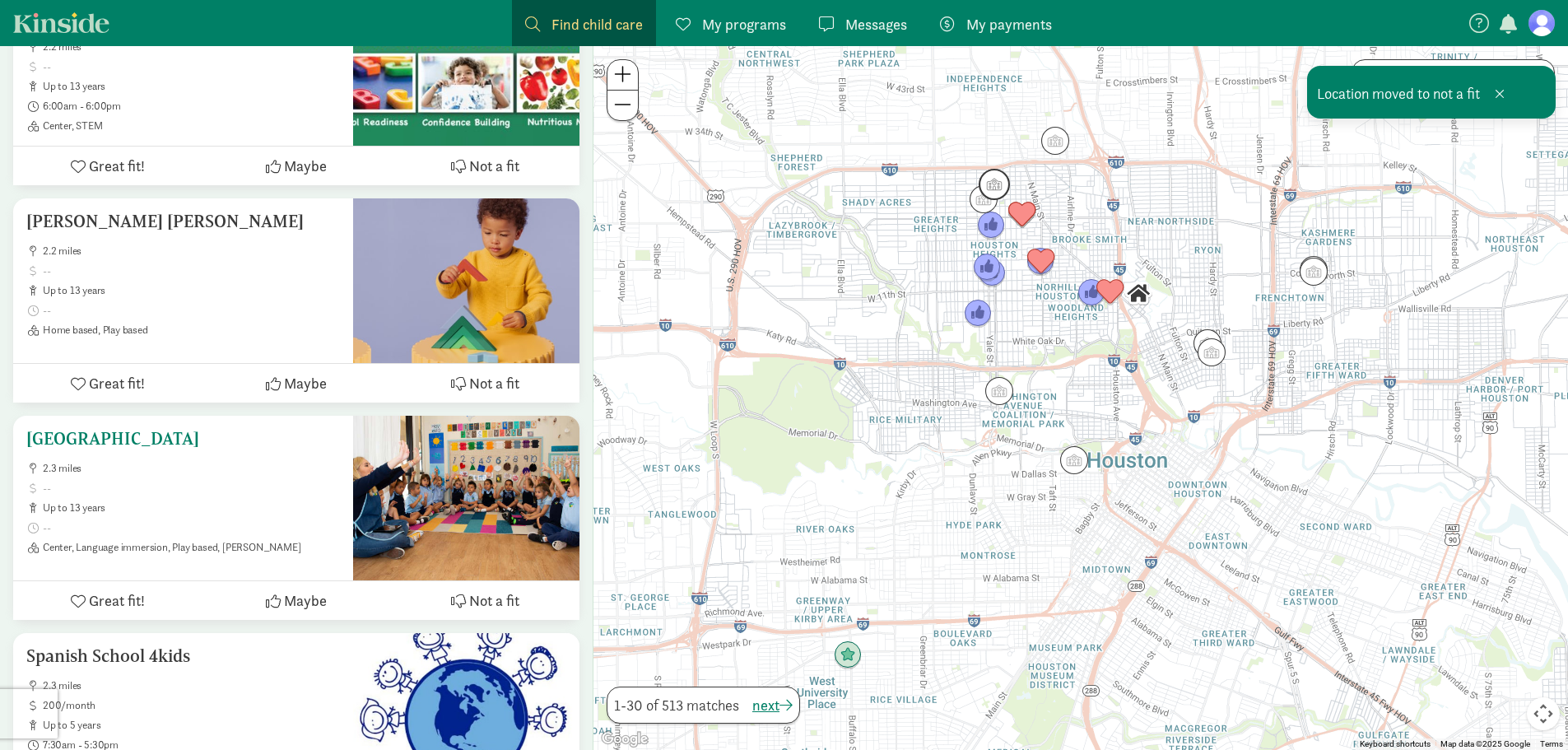
scroll to position [4768, 0]
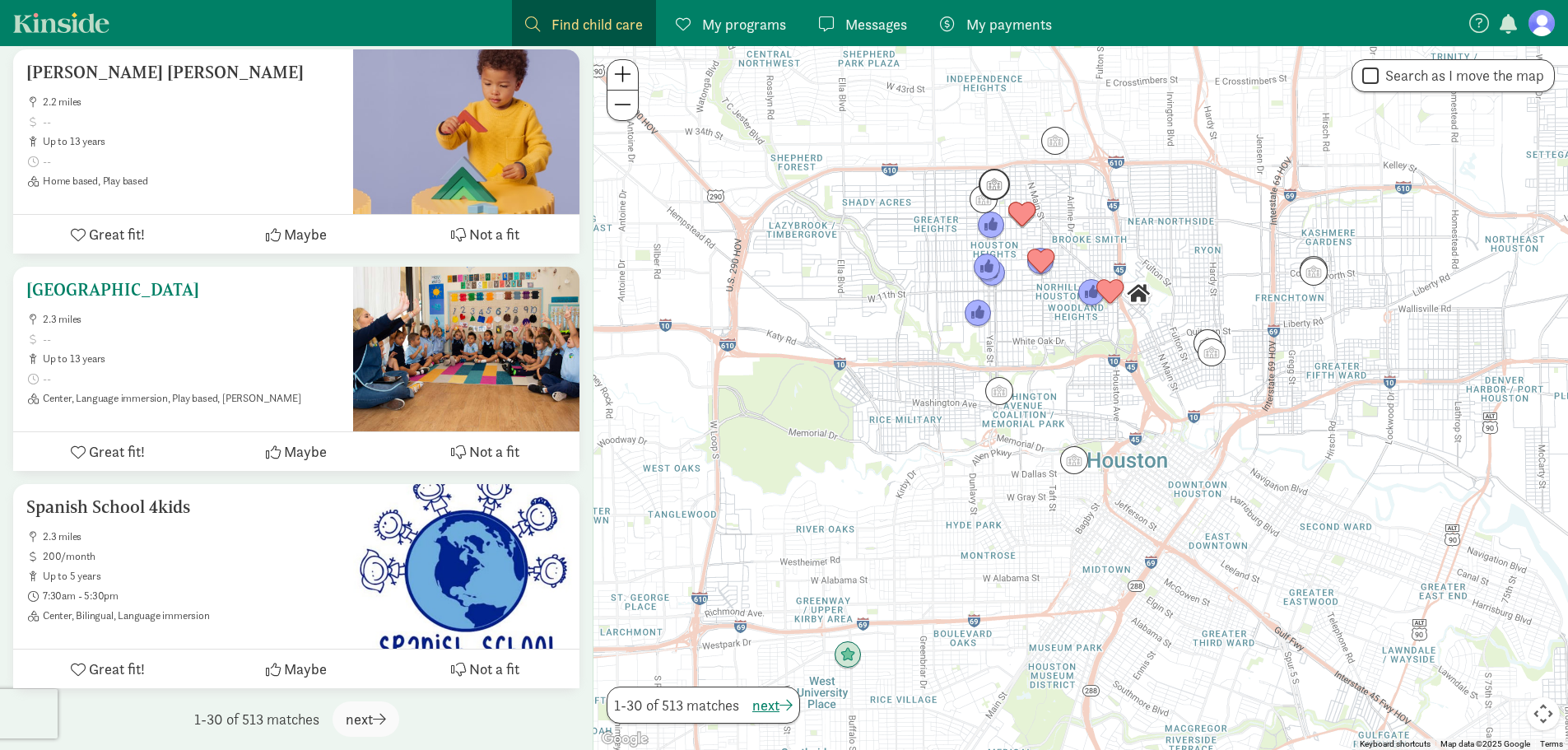
click at [312, 466] on button "Maybe" at bounding box center [296, 451] width 189 height 39
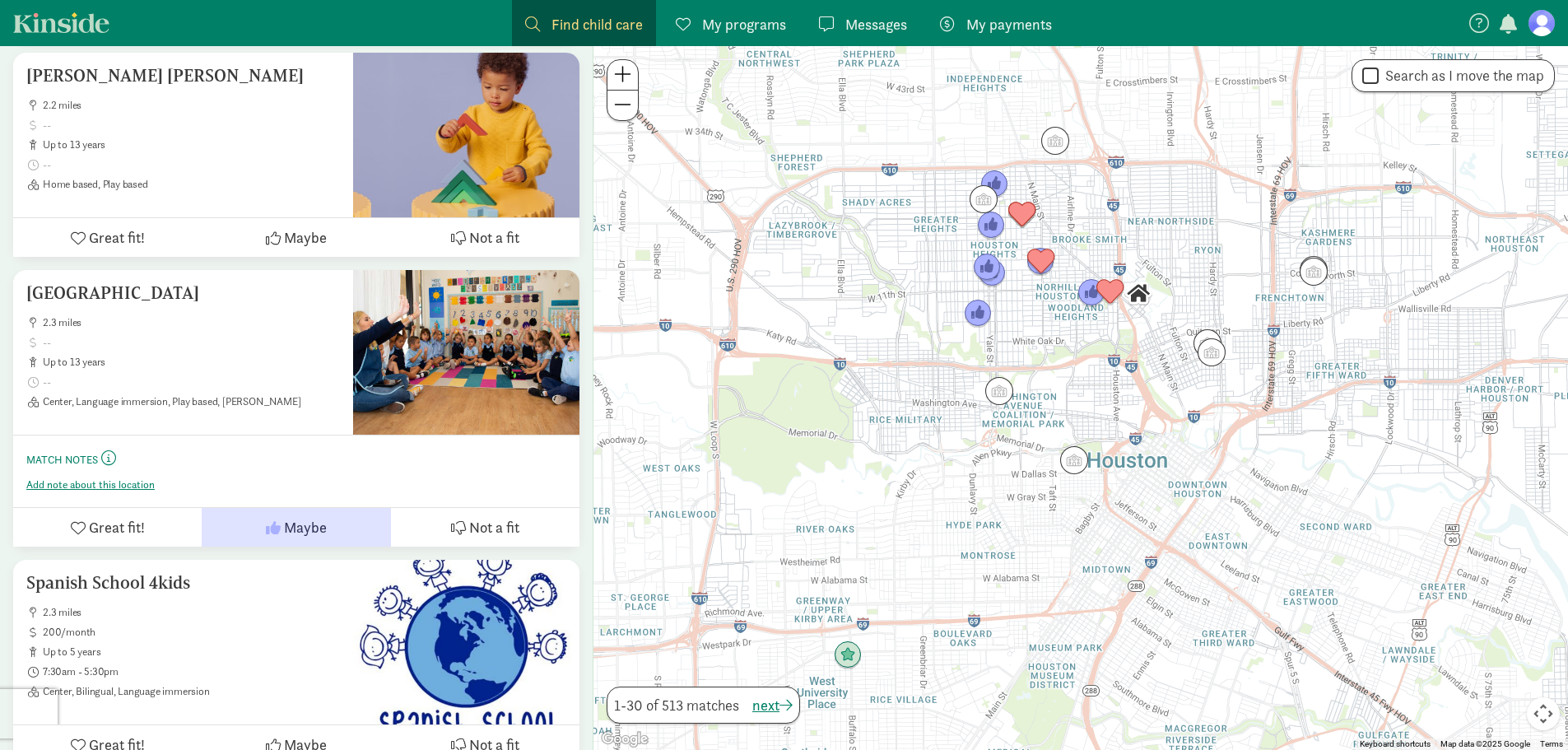
scroll to position [4840, 0]
